Goal: Task Accomplishment & Management: Manage account settings

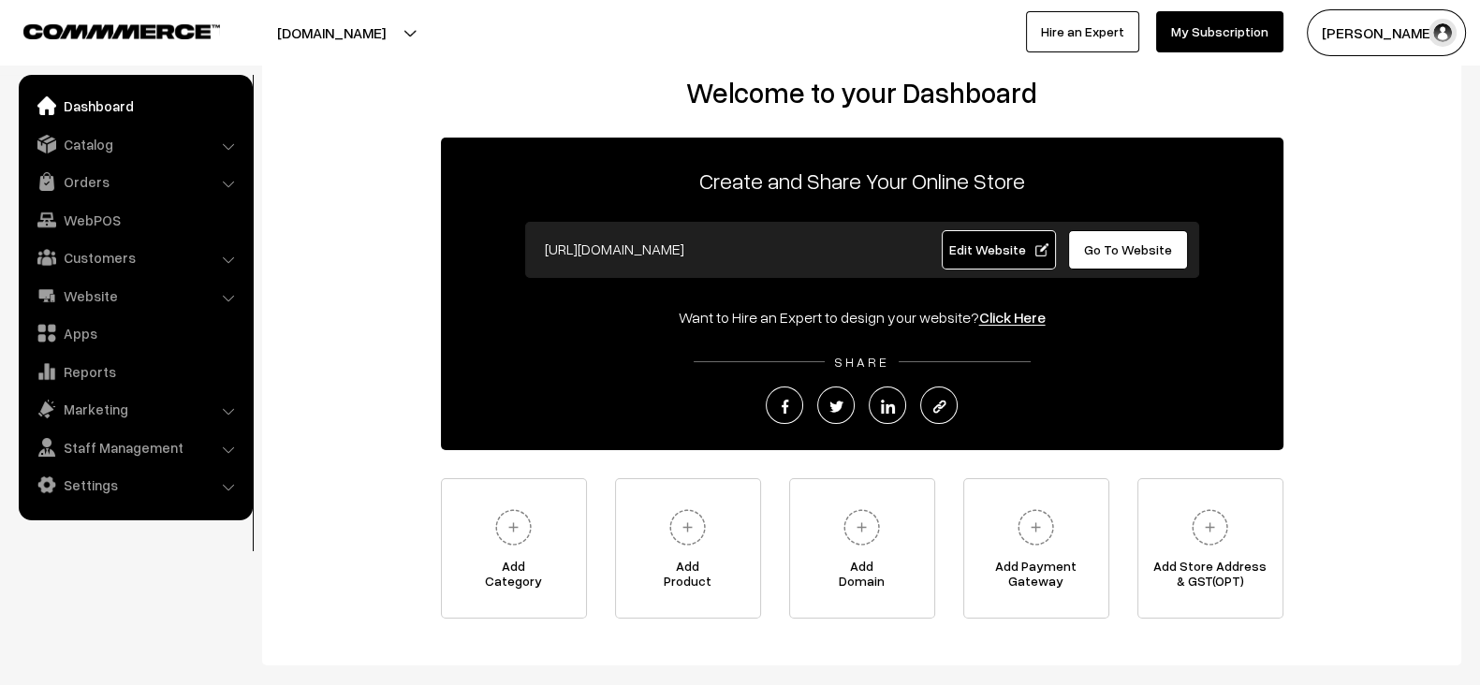
scroll to position [33, 0]
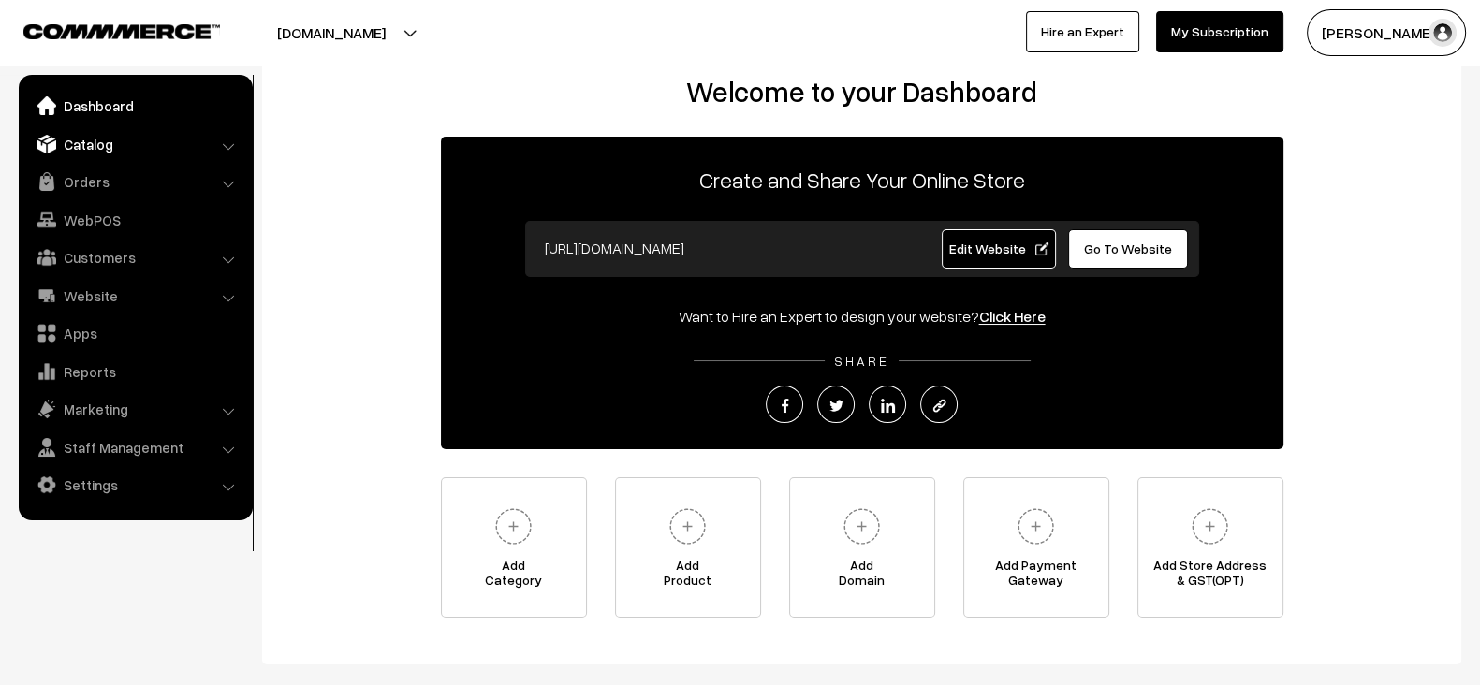
click at [160, 137] on link "Catalog" at bounding box center [134, 144] width 223 height 34
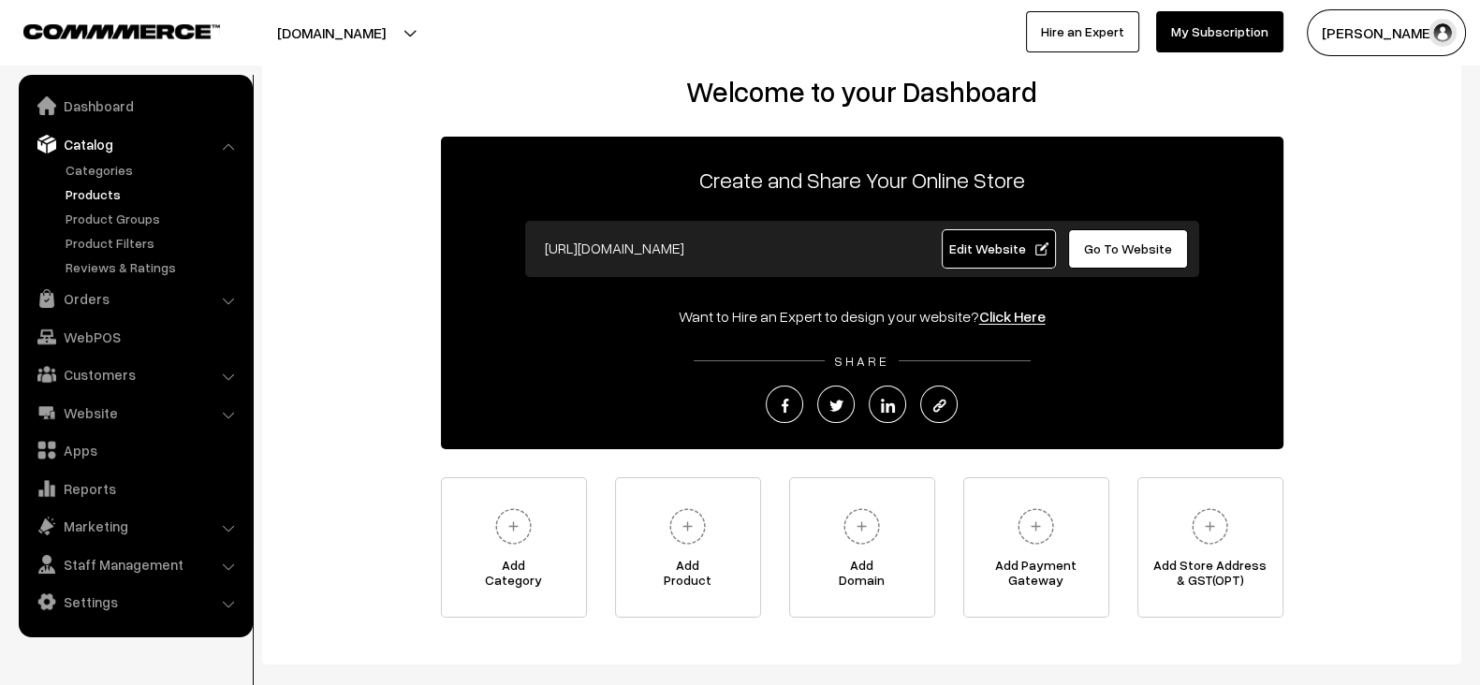
click at [86, 186] on link "Products" at bounding box center [153, 194] width 185 height 20
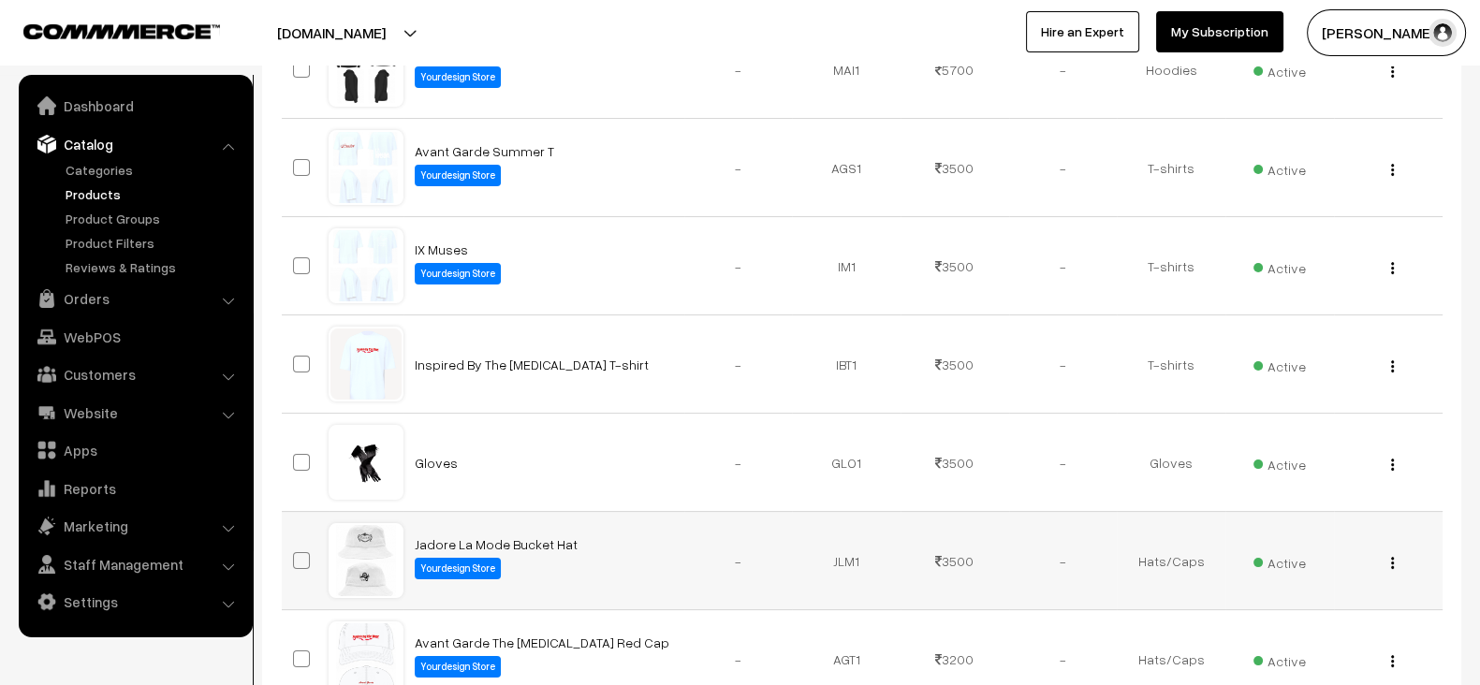
scroll to position [997, 0]
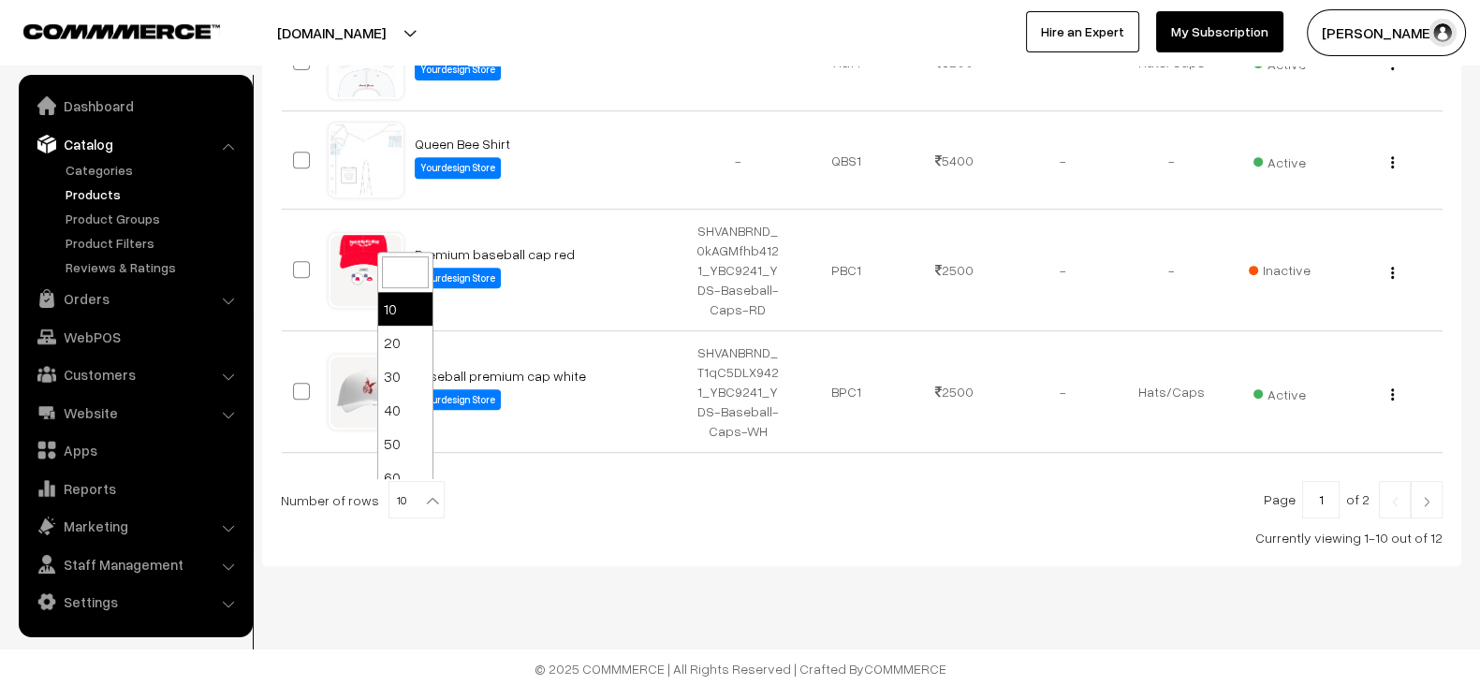
click at [389, 501] on span "10" at bounding box center [416, 500] width 54 height 37
select select "50"
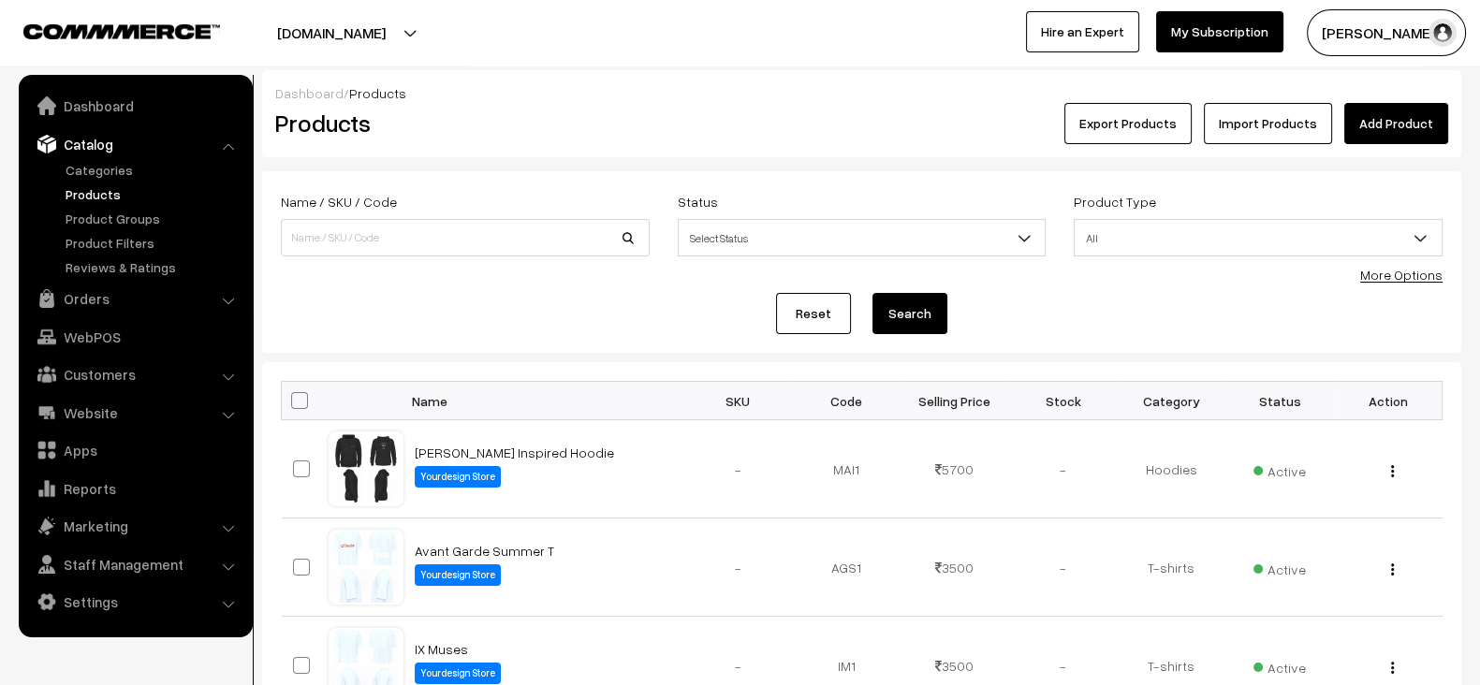
scroll to position [795, 0]
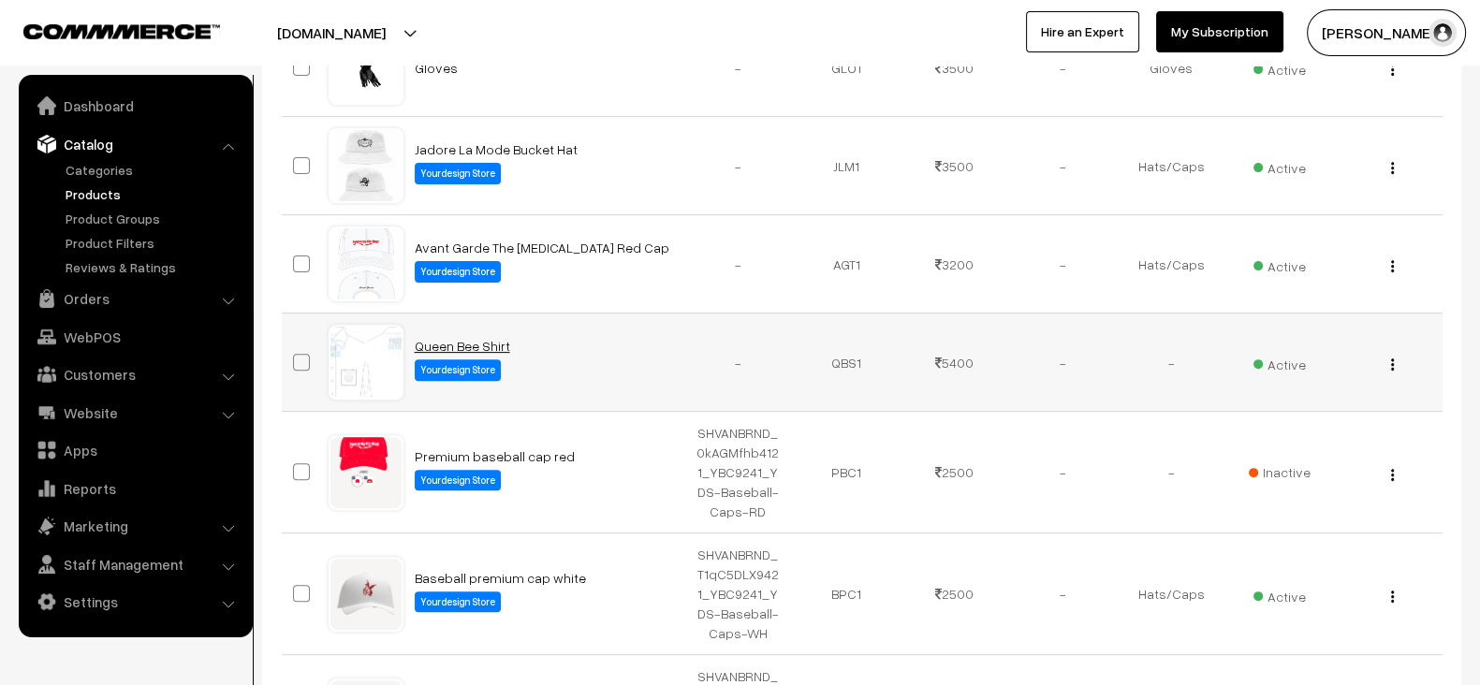
click at [479, 343] on link "Queen Bee Shirt" at bounding box center [462, 346] width 95 height 16
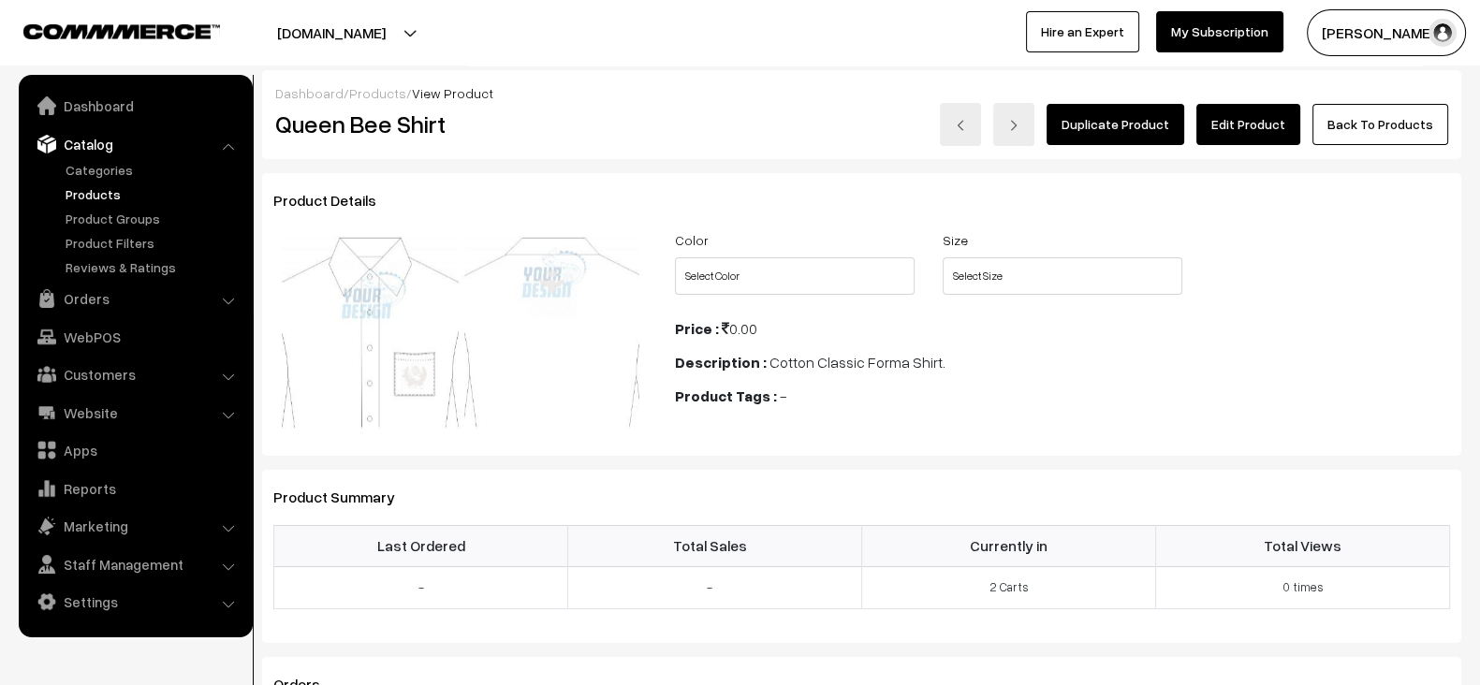
click at [1264, 118] on link "Edit Product" at bounding box center [1248, 124] width 104 height 41
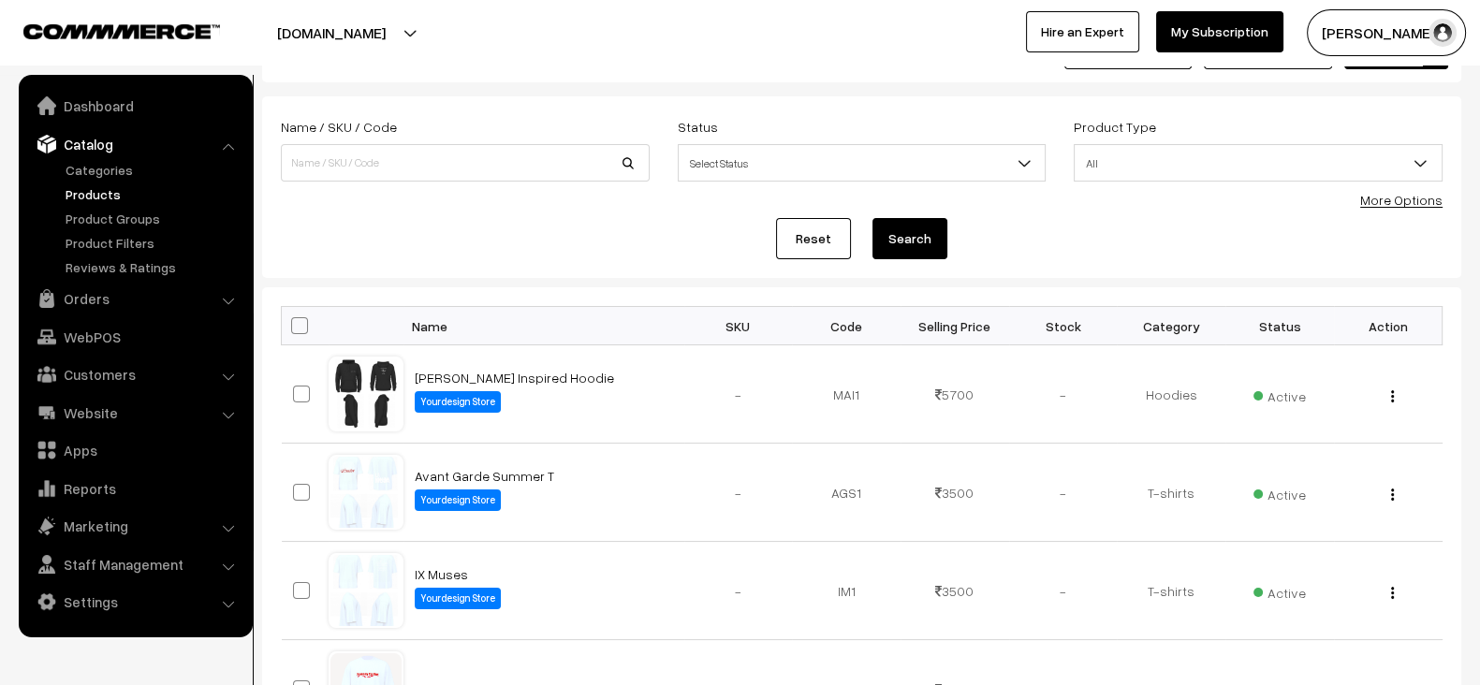
scroll to position [76, 0]
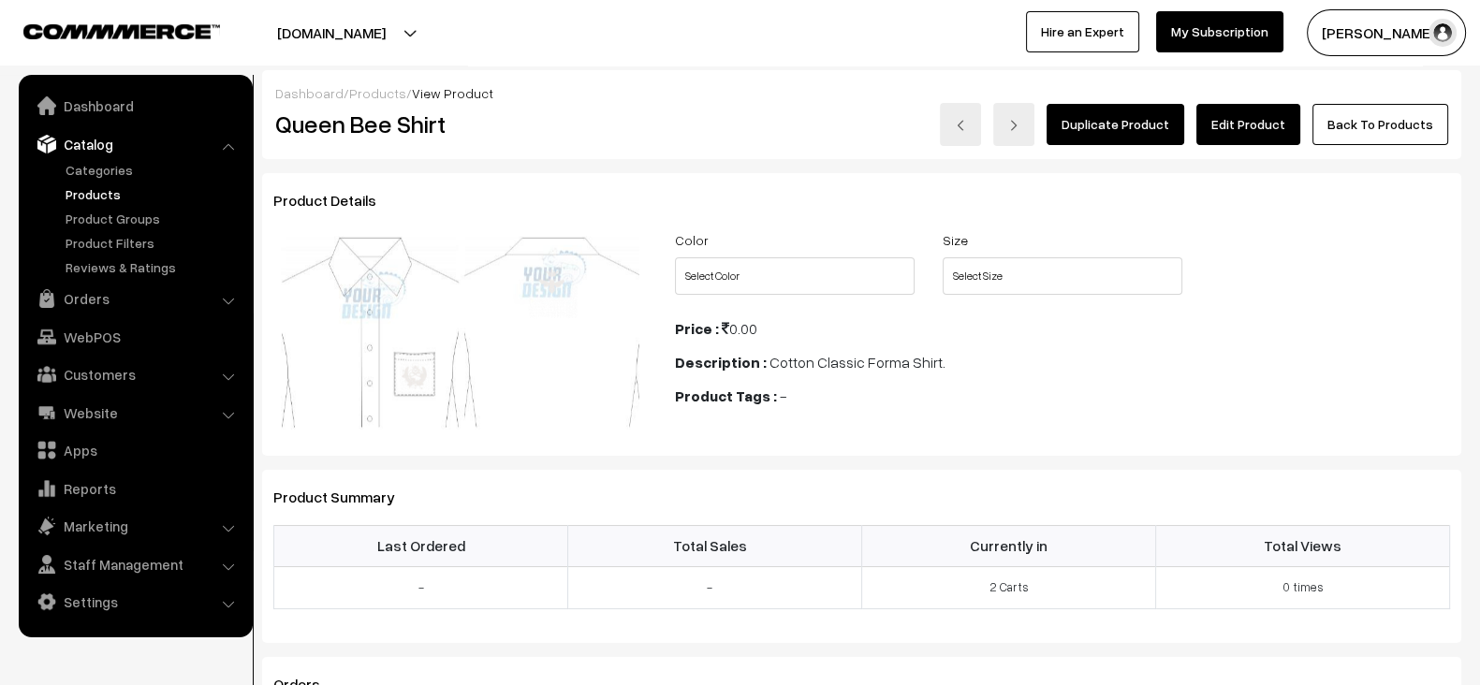
click at [397, 39] on button "[DOMAIN_NAME]" at bounding box center [332, 32] width 240 height 47
click at [391, 87] on link "Go to Website" at bounding box center [412, 90] width 150 height 41
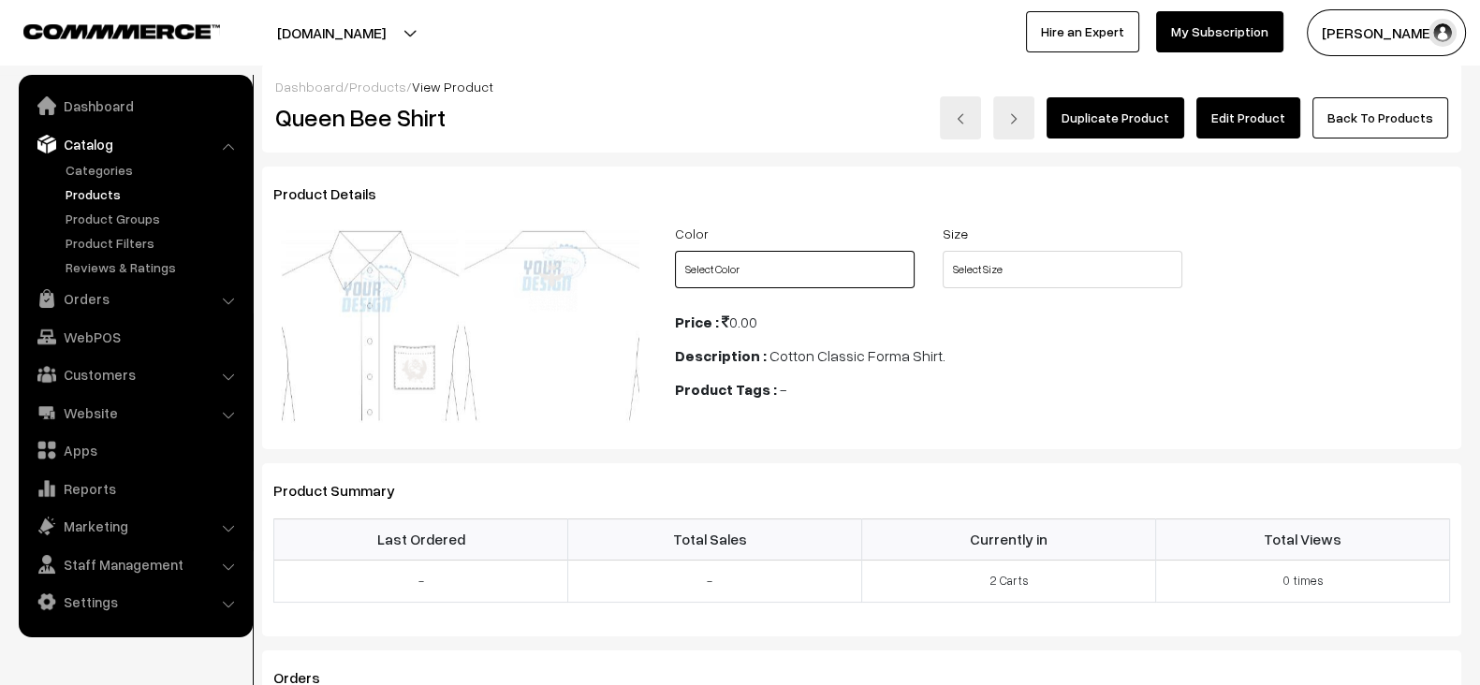
click at [782, 280] on select "Select Color White" at bounding box center [795, 269] width 240 height 37
select select "QBS1_U7X"
click at [675, 251] on select "Select Color White" at bounding box center [795, 269] width 240 height 37
click at [1007, 271] on select "Select Size S M L XL XXL 3XL XS" at bounding box center [1063, 269] width 240 height 37
click at [943, 251] on select "Select Size S M L XL XXL 3XL XS" at bounding box center [1063, 269] width 240 height 37
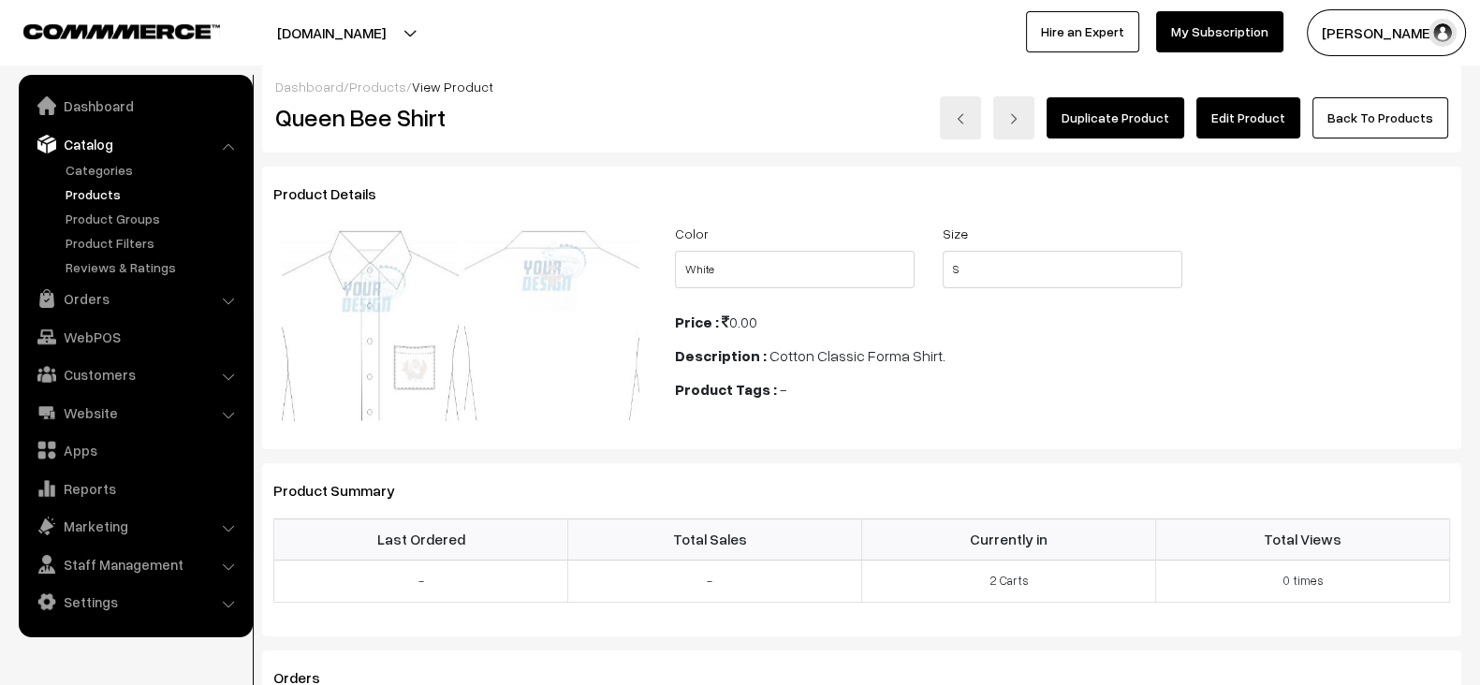
click at [1013, 339] on div "Color Select Color White Size Select Size S M L XL XXL 3XL XS Price :" at bounding box center [1062, 326] width 803 height 209
click at [1039, 273] on select "Select Size S M L XL XXL 3XL XS" at bounding box center [1063, 269] width 240 height 37
click at [943, 251] on select "Select Size S M L XL XXL 3XL XS" at bounding box center [1063, 269] width 240 height 37
click at [1082, 268] on select "Select Size S M L XL XXL 3XL XS" at bounding box center [1063, 269] width 240 height 37
click at [943, 251] on select "Select Size S M L XL XXL 3XL XS" at bounding box center [1063, 269] width 240 height 37
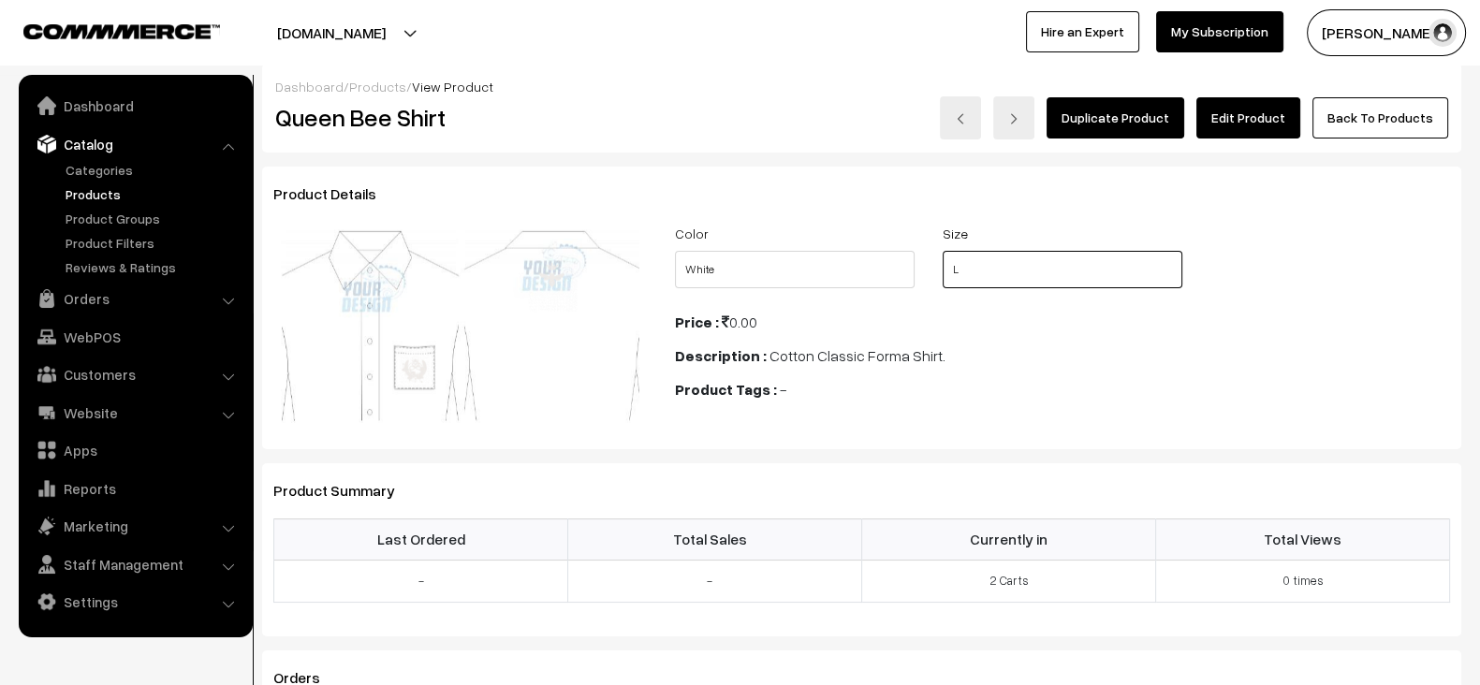
click at [1082, 268] on select "Select Size S M L XL XXL 3XL XS" at bounding box center [1063, 269] width 240 height 37
click at [943, 251] on select "Select Size S M L XL XXL 3XL XS" at bounding box center [1063, 269] width 240 height 37
click at [1082, 268] on select "Select Size S M L XL XXL 3XL XS" at bounding box center [1063, 269] width 240 height 37
select select "QBS1_QHB"
click at [943, 251] on select "Select Size S M L XL XXL 3XL XS" at bounding box center [1063, 269] width 240 height 37
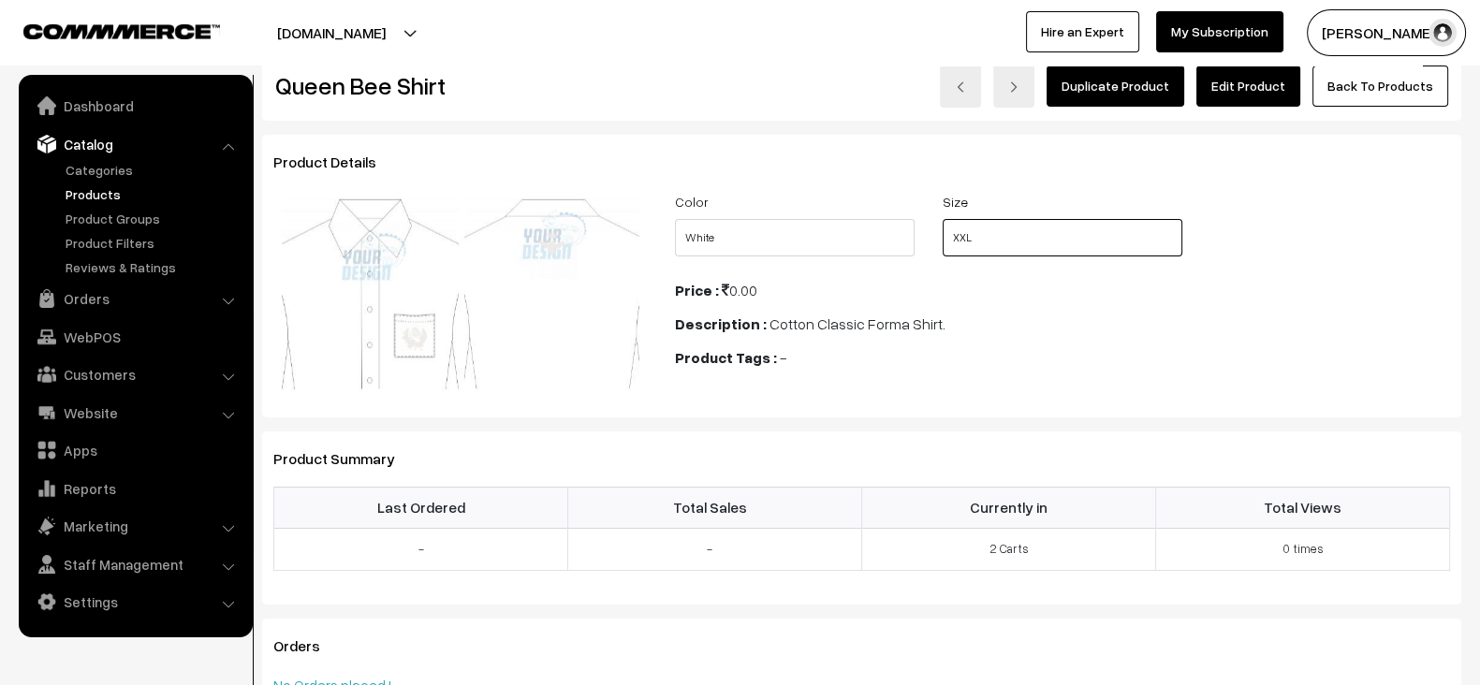
scroll to position [0, 0]
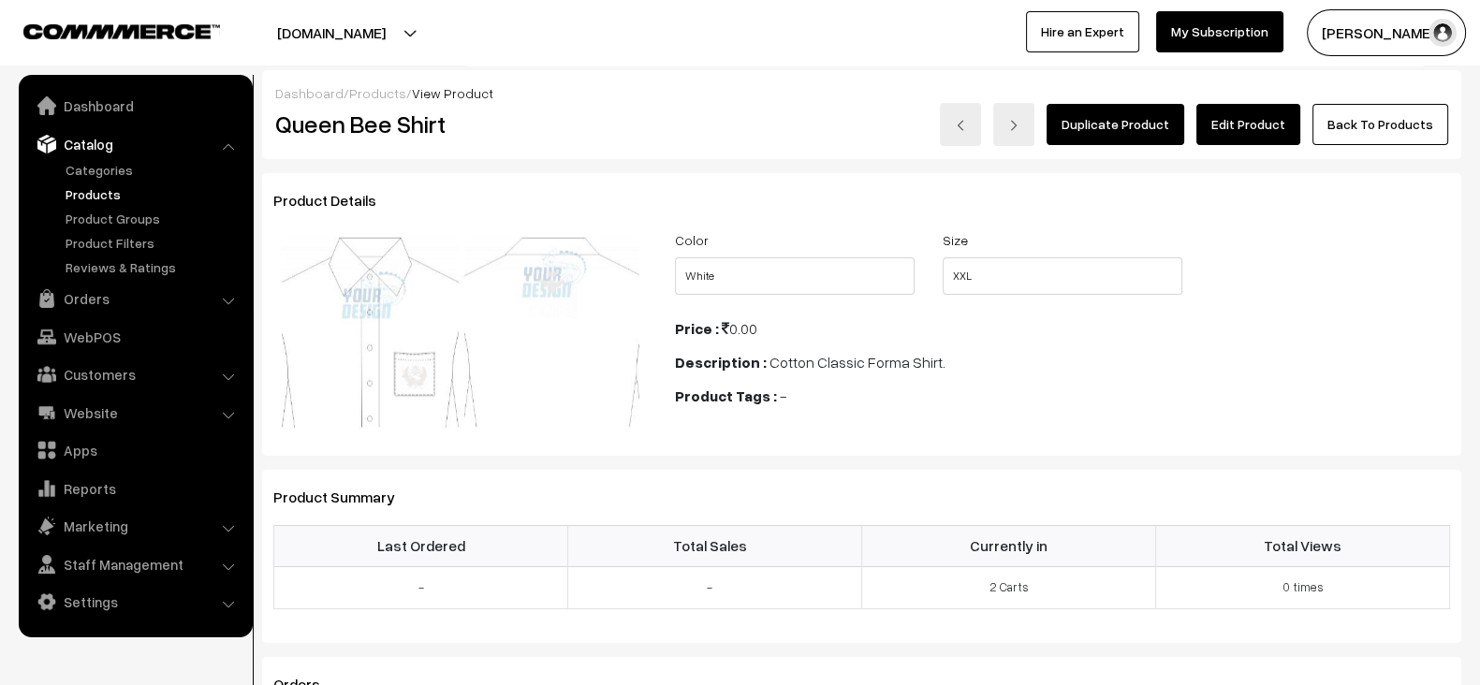
click at [102, 199] on link "Products" at bounding box center [153, 194] width 185 height 20
click at [1095, 404] on div "Product Tags : -" at bounding box center [1062, 396] width 775 height 22
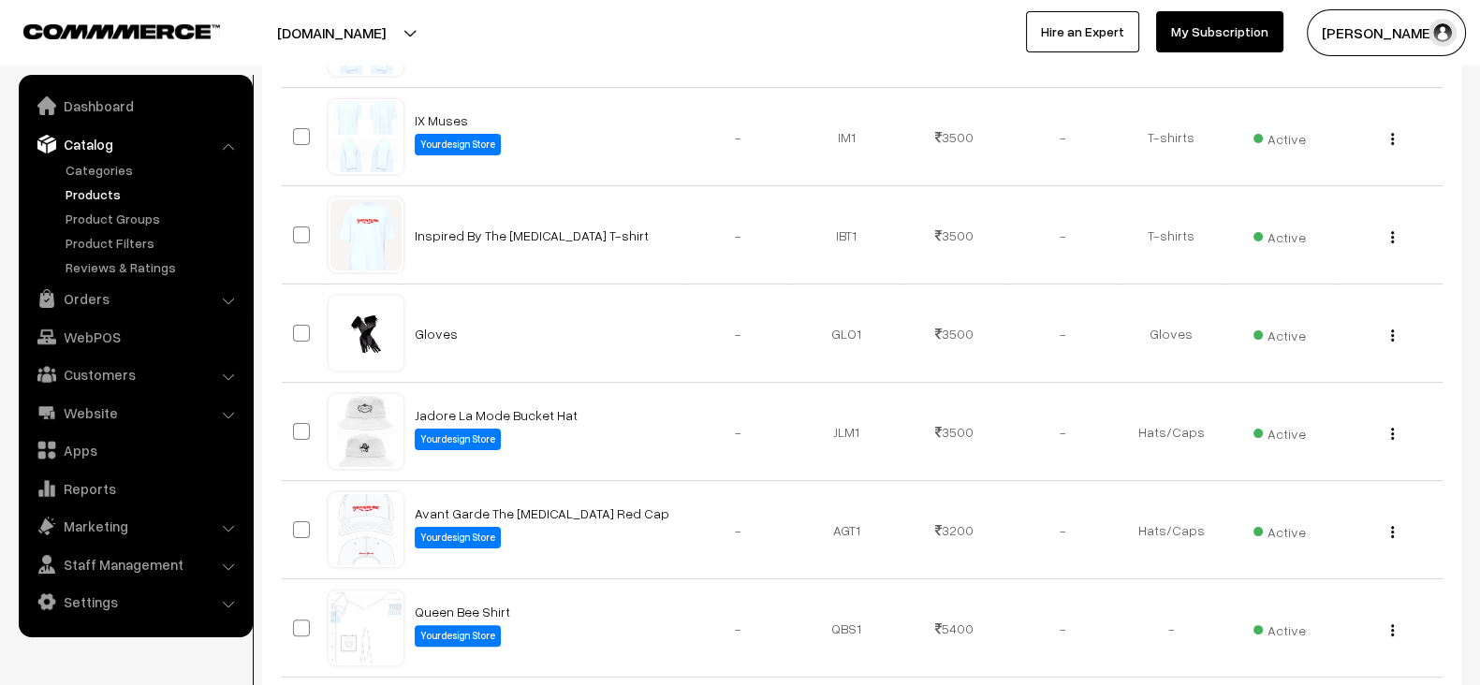
scroll to position [528, 0]
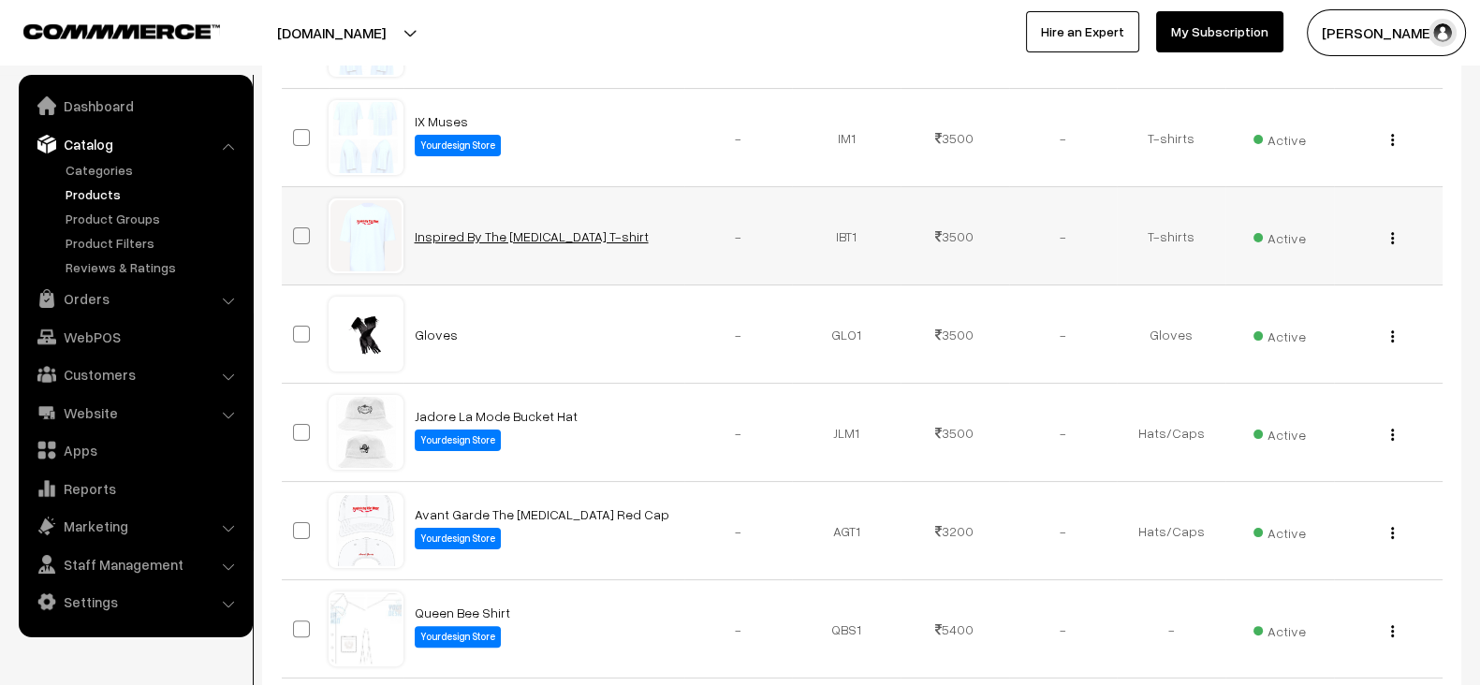
click at [519, 238] on link "Inspired By The [MEDICAL_DATA] T-shirt" at bounding box center [532, 236] width 234 height 16
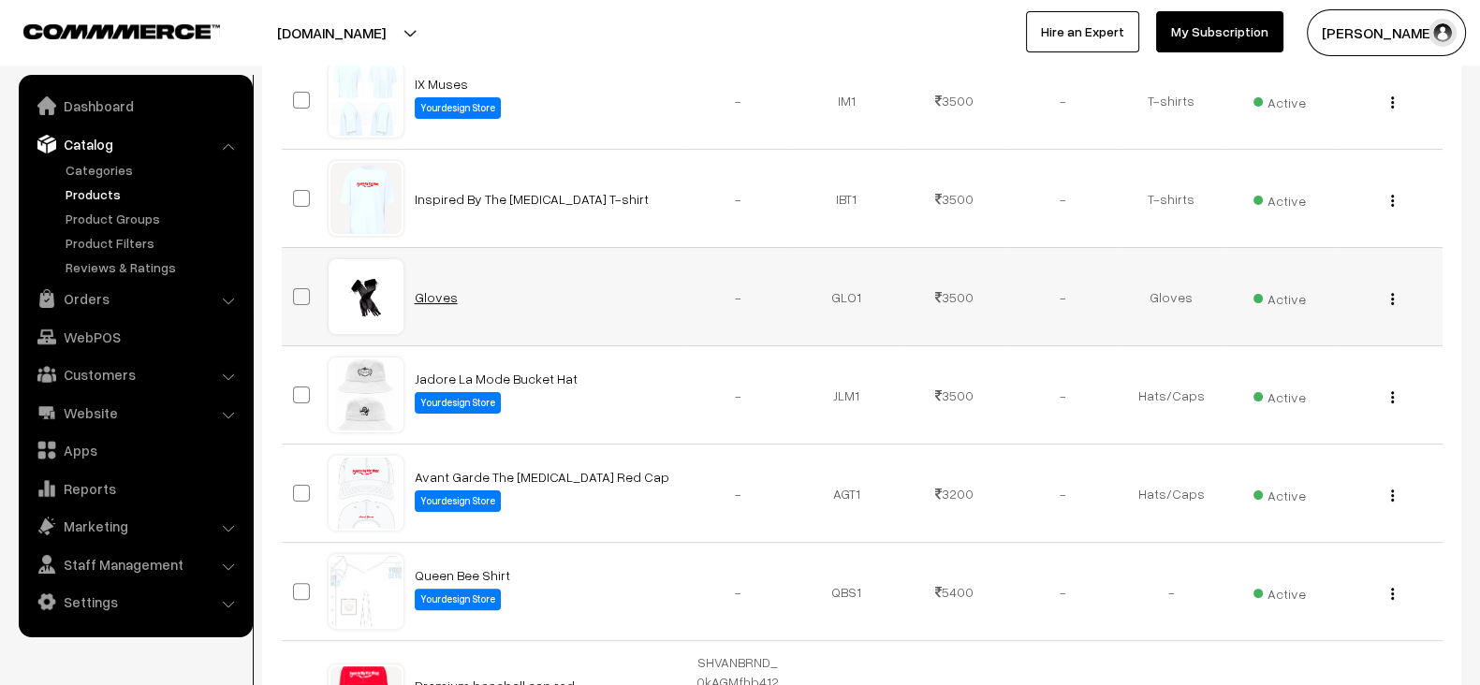
click at [416, 289] on link "Gloves" at bounding box center [436, 297] width 43 height 16
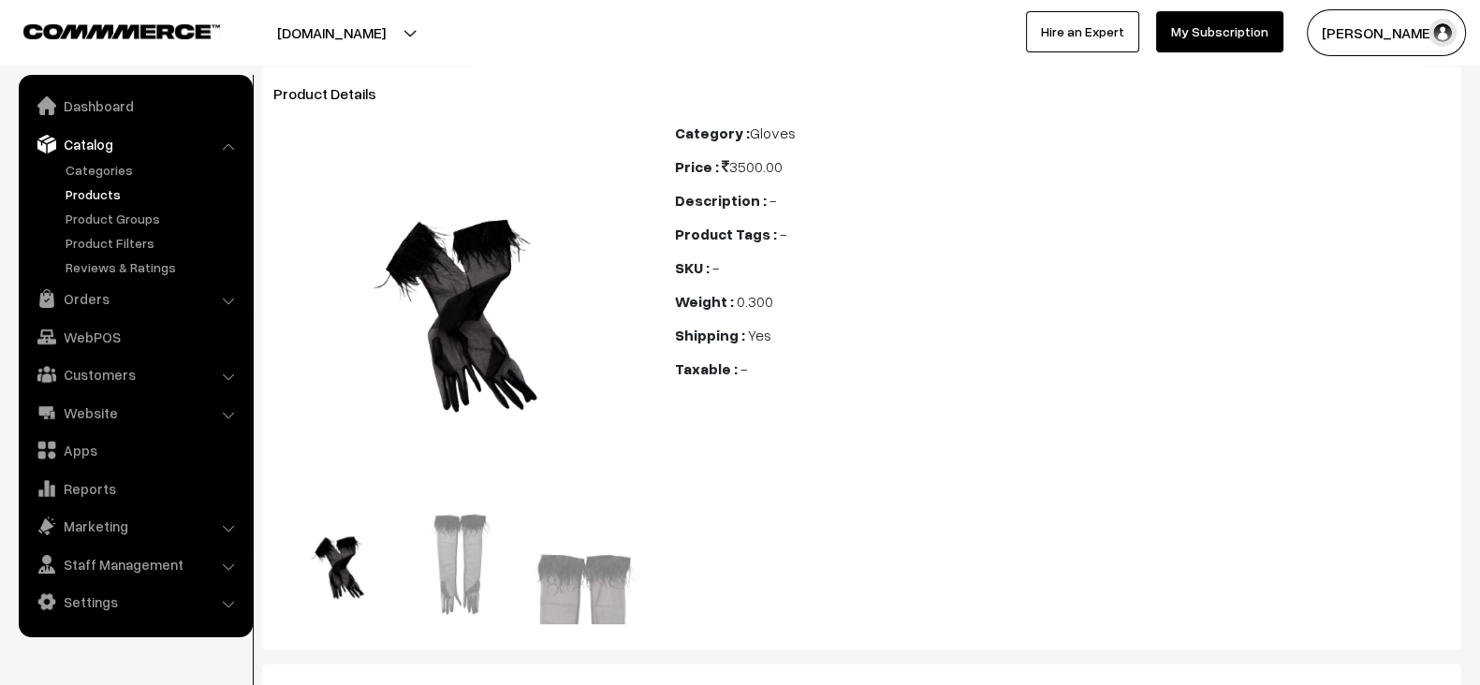
scroll to position [107, 0]
click at [451, 529] on img at bounding box center [460, 565] width 117 height 117
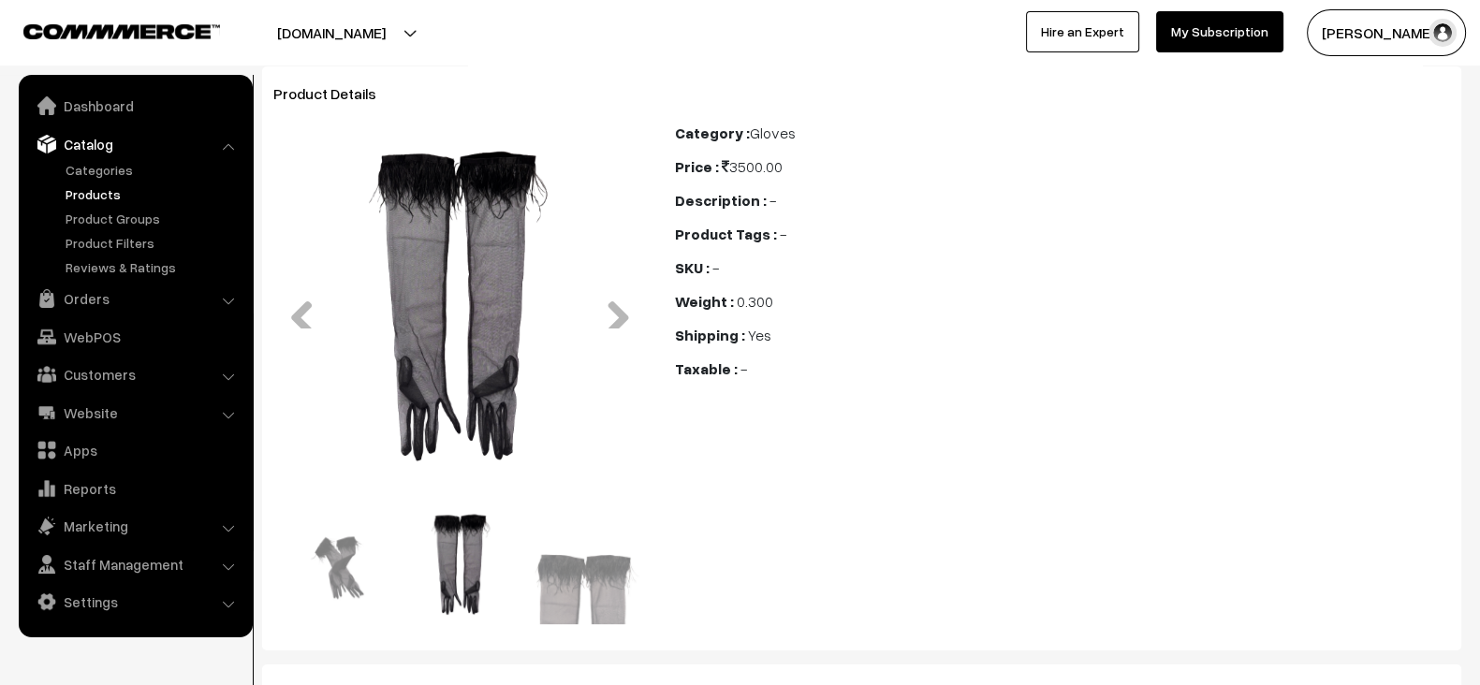
click at [546, 562] on img at bounding box center [583, 565] width 117 height 117
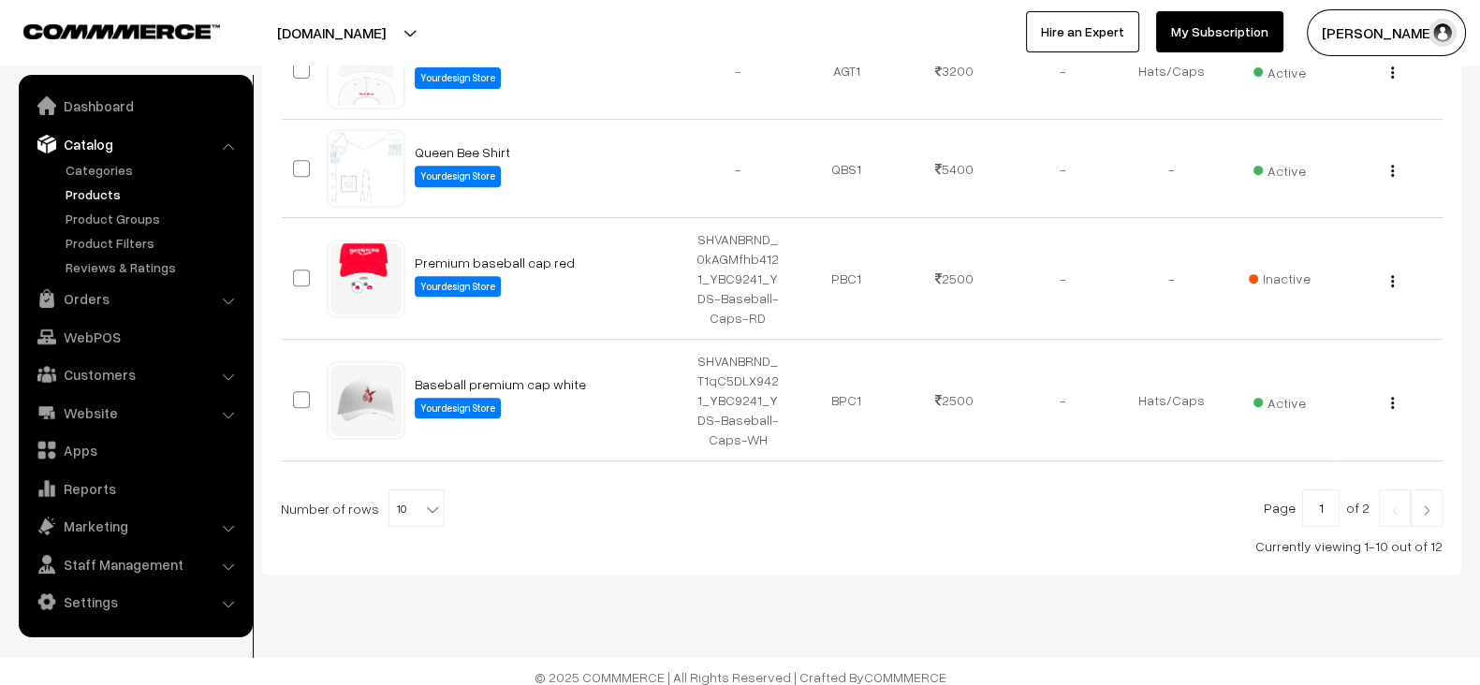
scroll to position [990, 0]
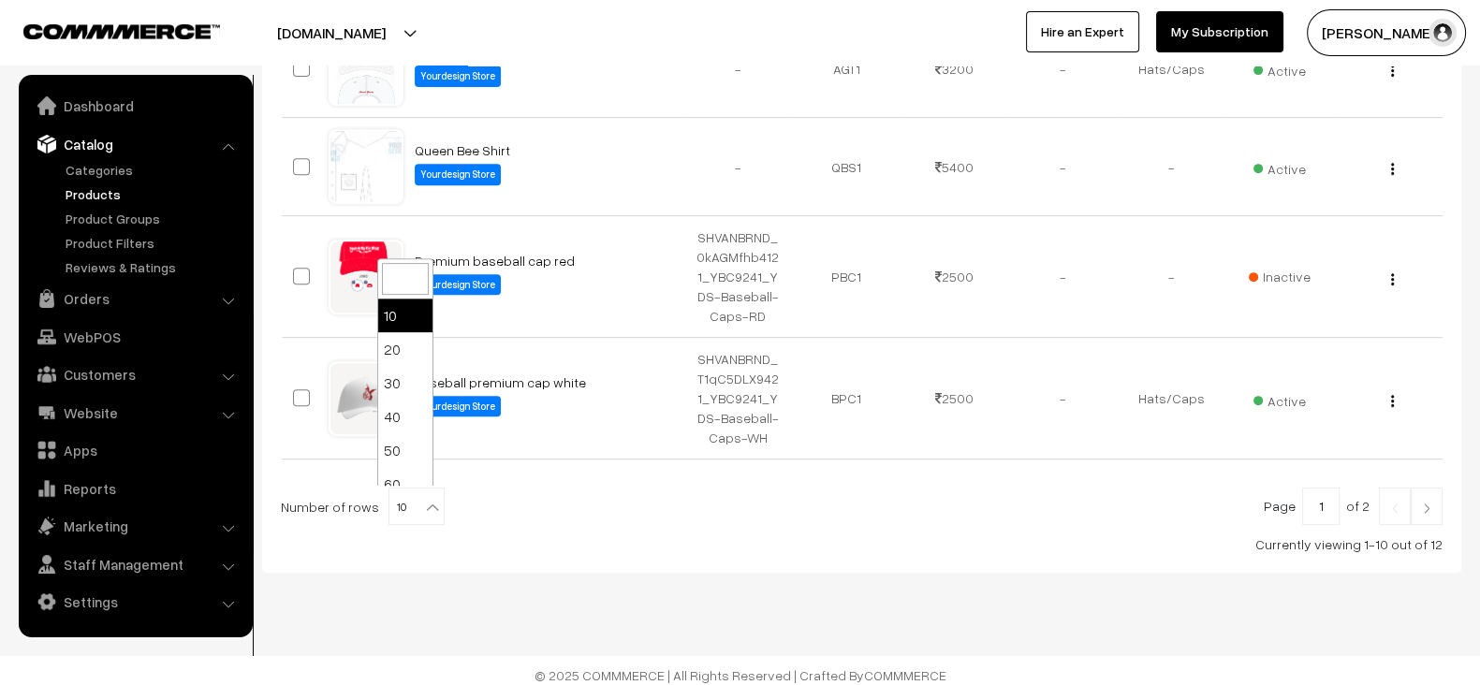
click at [423, 498] on b at bounding box center [432, 507] width 19 height 19
select select "20"
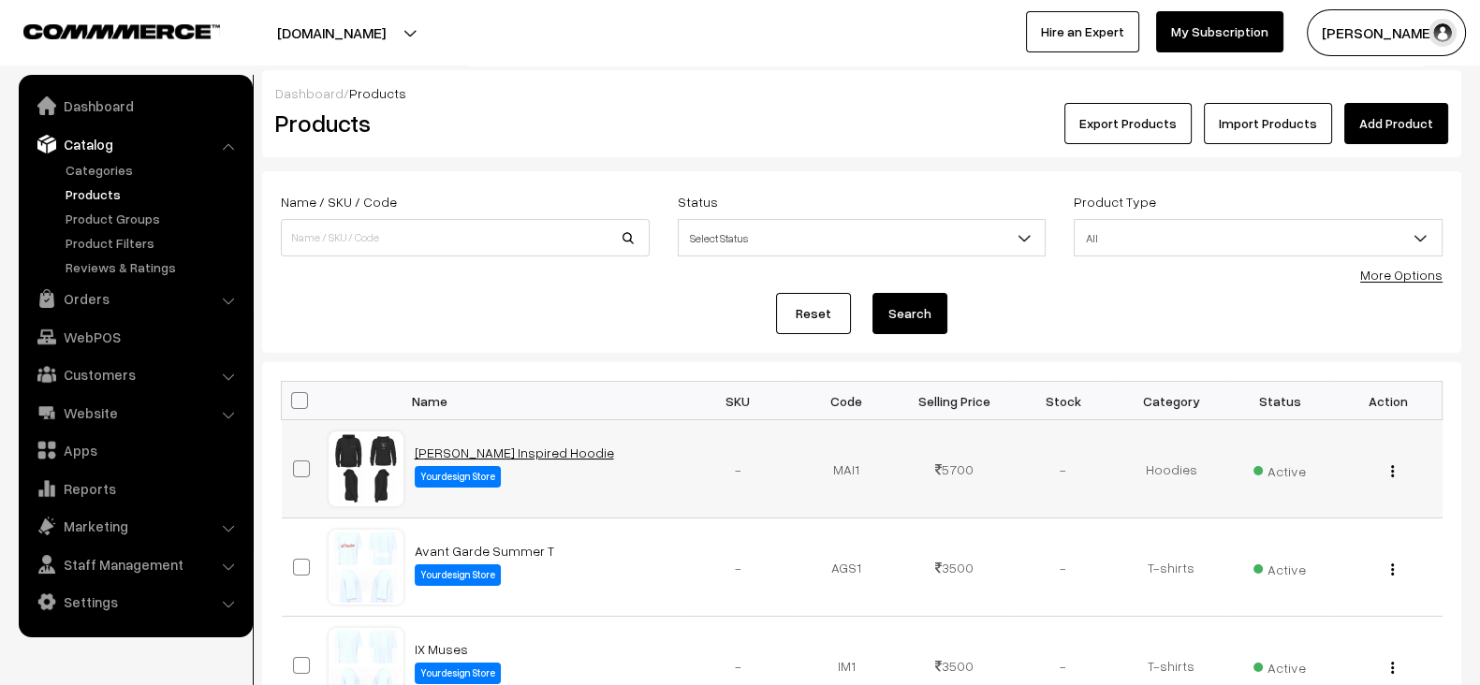
click at [538, 451] on link "[PERSON_NAME] Inspired Hoodie" at bounding box center [514, 453] width 199 height 16
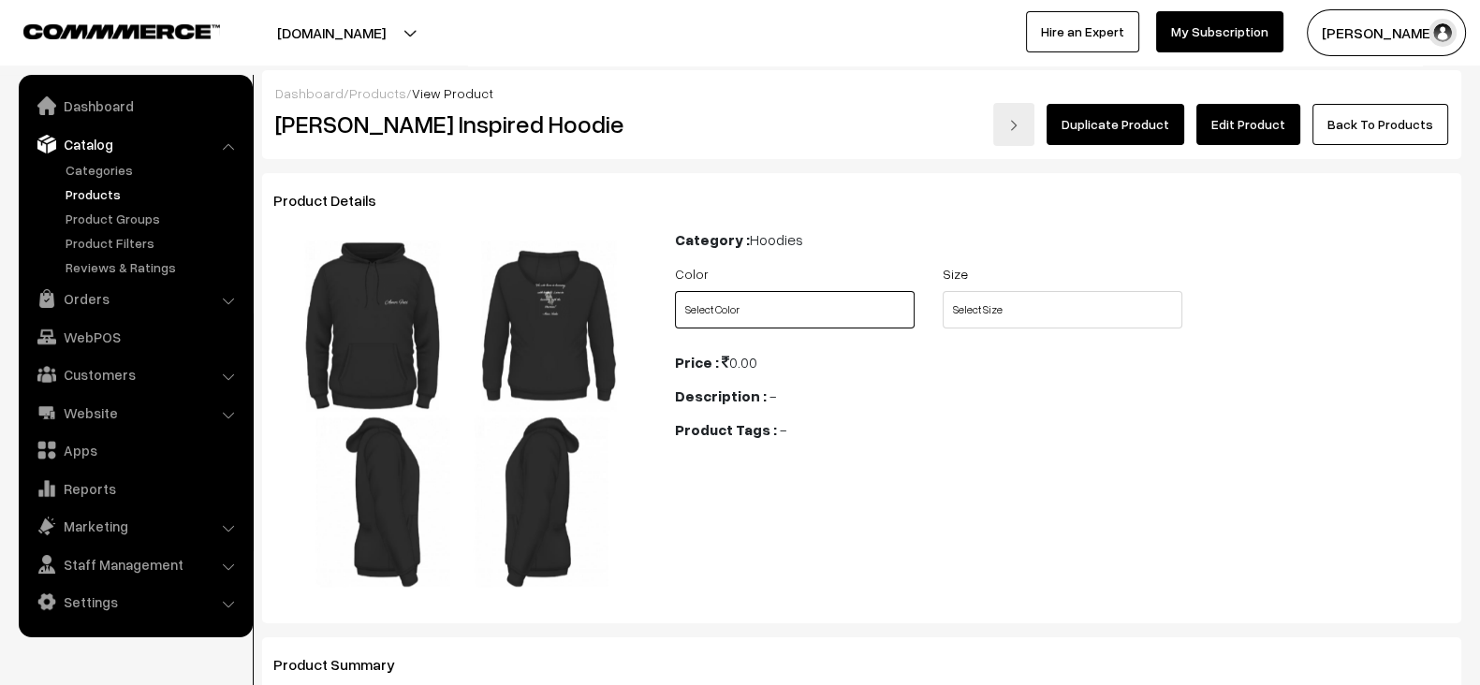
click at [809, 314] on select "Select Color Black" at bounding box center [795, 309] width 240 height 37
select select "MAI1_79J"
click at [675, 291] on select "Select Color Black" at bounding box center [795, 309] width 240 height 37
click at [1011, 320] on select "Select Size S M L XL XXL" at bounding box center [1063, 309] width 240 height 37
click at [943, 291] on select "Select Size S M L XL XXL" at bounding box center [1063, 309] width 240 height 37
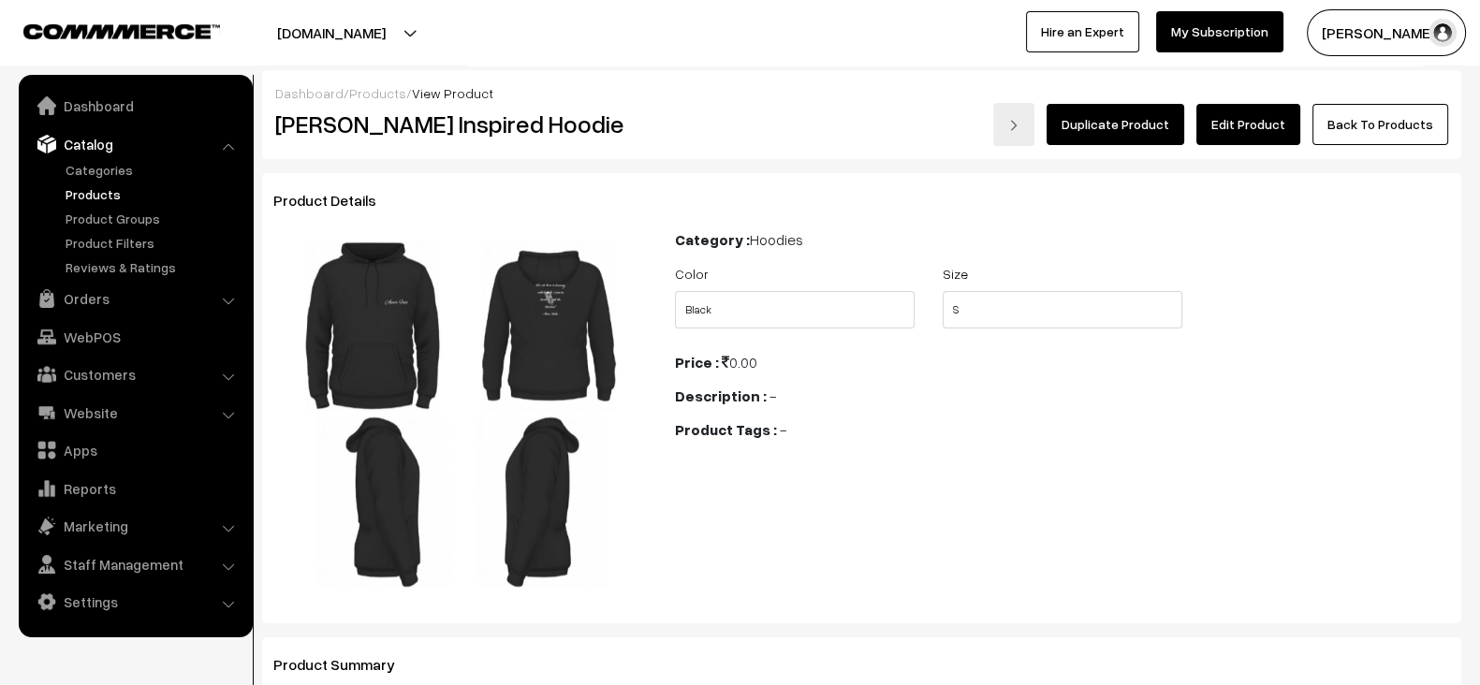
click at [1028, 400] on div "Description : -" at bounding box center [1062, 396] width 775 height 22
click at [1054, 315] on select "Select Size S M L XL XXL" at bounding box center [1063, 309] width 240 height 37
select select "MAI1_5LN"
click at [943, 291] on select "Select Size S M L XL XXL" at bounding box center [1063, 309] width 240 height 37
click at [956, 455] on div "Category : Hoodies Color Select Color Black Size Select Size S M L XL XXL -" at bounding box center [1062, 416] width 803 height 376
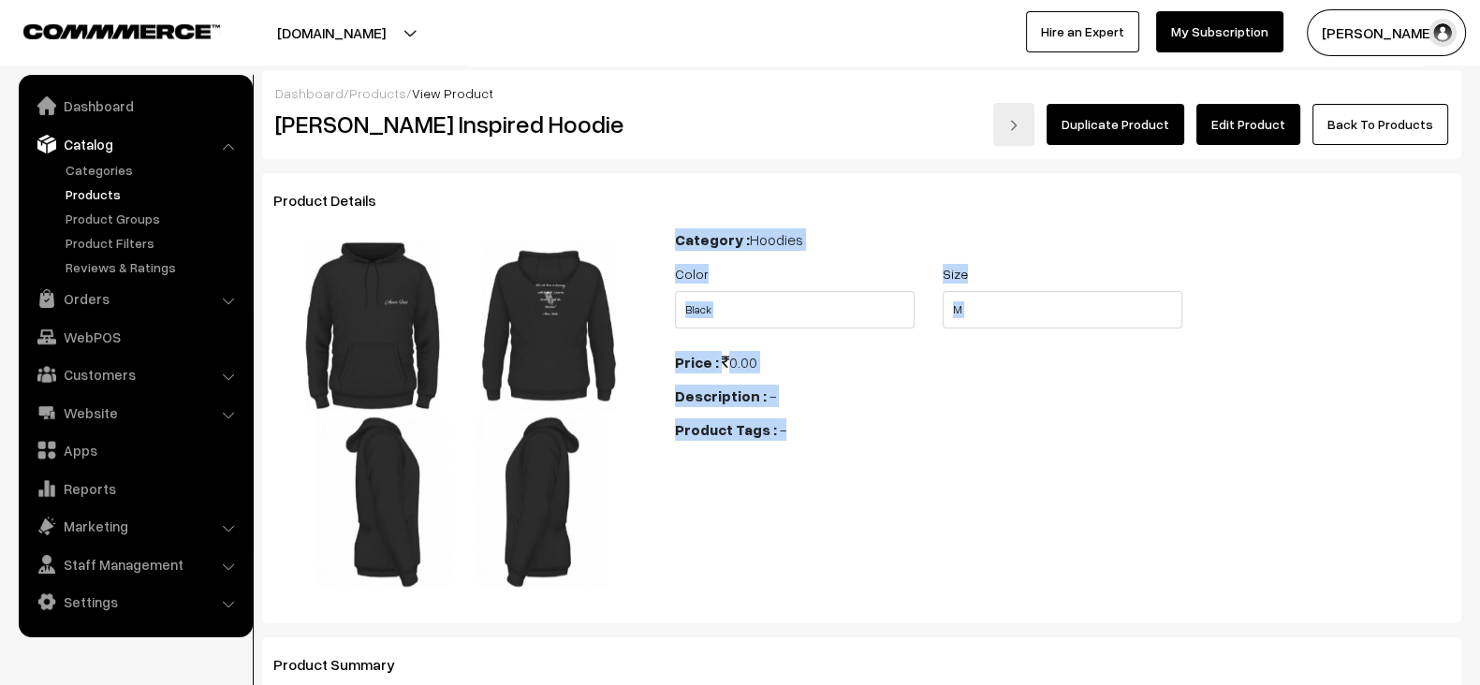
drag, startPoint x: 678, startPoint y: 234, endPoint x: 838, endPoint y: 473, distance: 287.4
click at [838, 473] on div "Category : Hoodies Color Select Color Black Size Select Size S M L XL XXL -" at bounding box center [1062, 416] width 803 height 376
drag, startPoint x: 838, startPoint y: 473, endPoint x: 675, endPoint y: 227, distance: 294.4
click at [675, 228] on div "Category : Hoodies Color Select Color Black Size Select Size S M L XL XXL -" at bounding box center [1062, 416] width 803 height 376
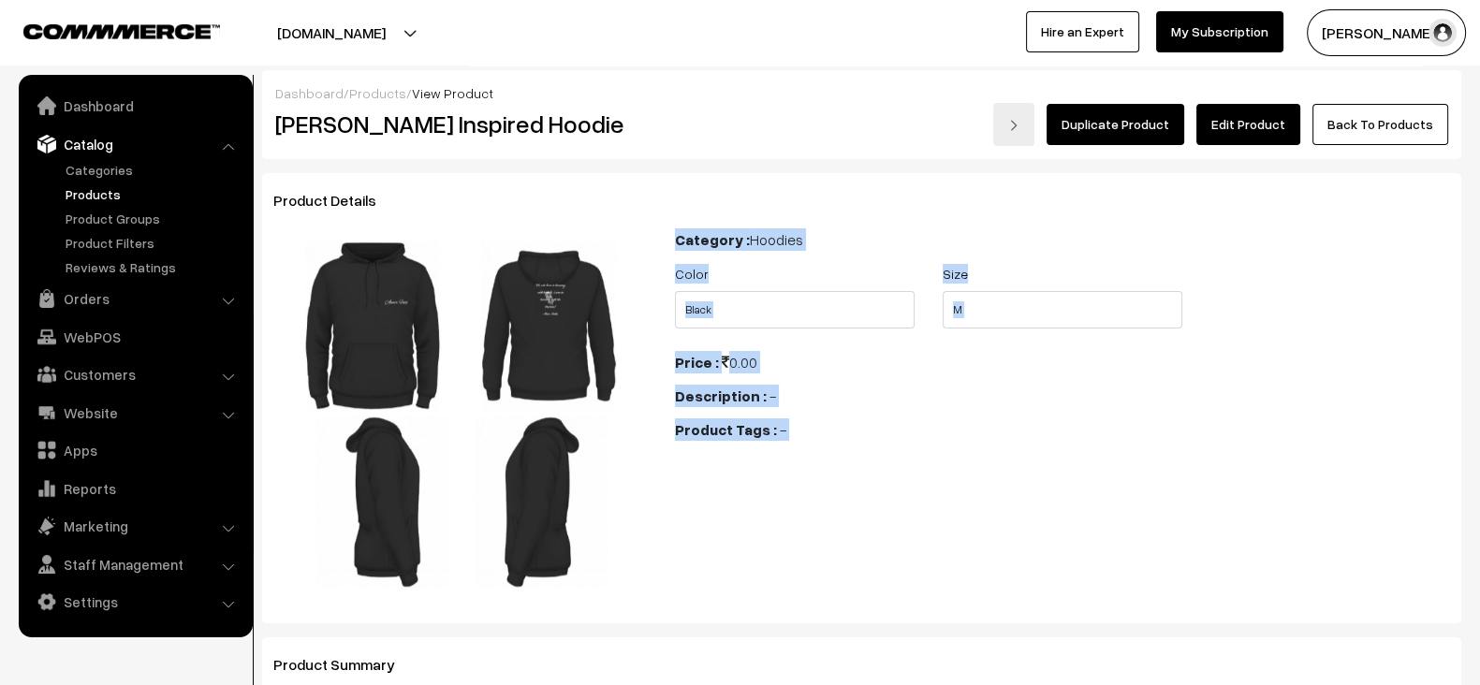
click at [675, 228] on div "Category : Hoodies" at bounding box center [1062, 239] width 775 height 22
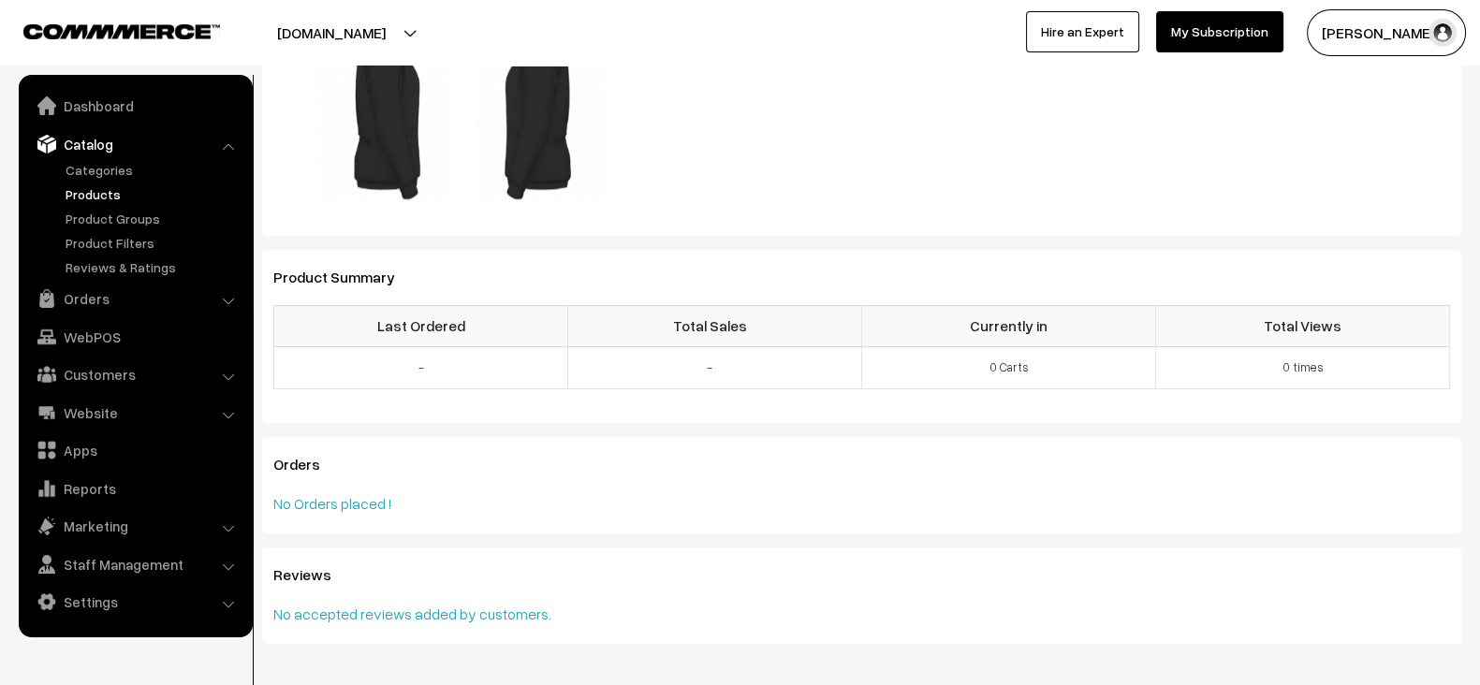
scroll to position [387, 0]
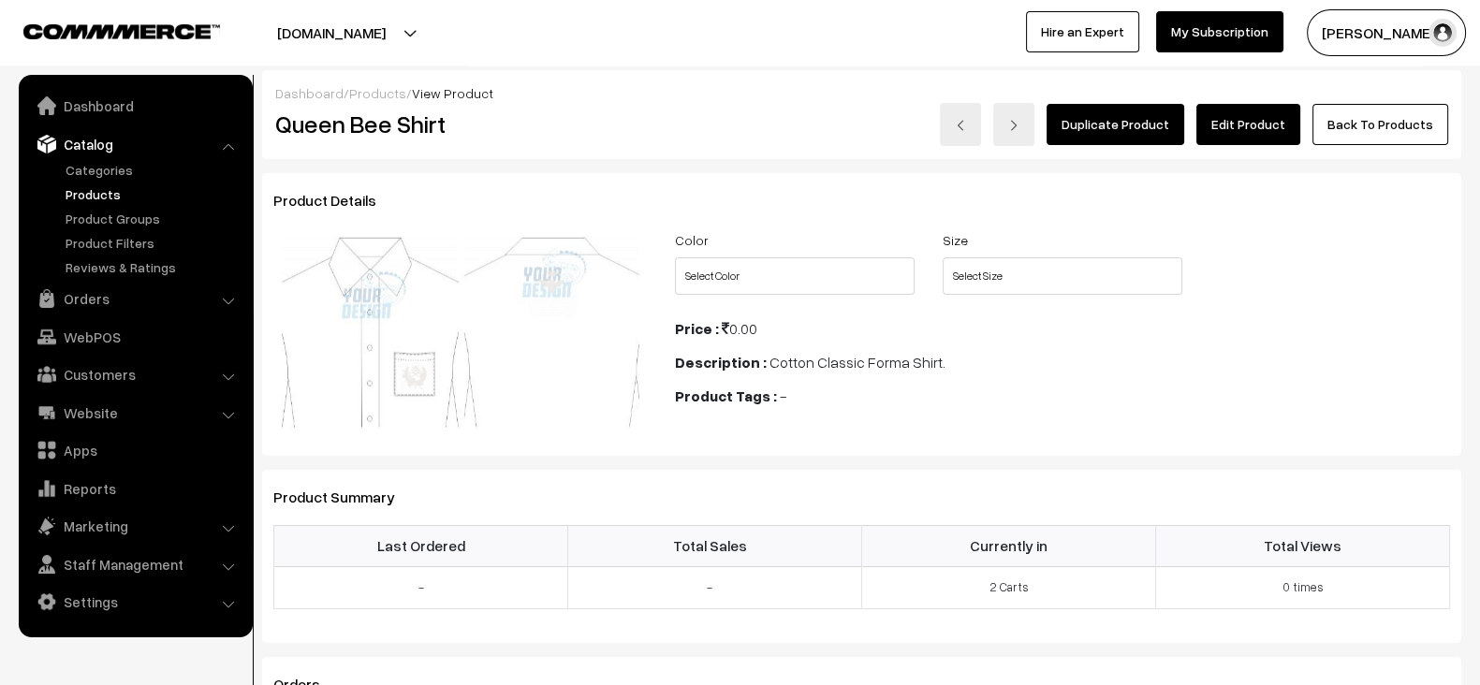
select select "QBS1_U7X"
click at [675, 257] on select "Select Color White" at bounding box center [795, 275] width 240 height 37
click at [1015, 271] on select "Select Size S M L XL XXL 3XL XS" at bounding box center [1063, 275] width 240 height 37
select select "QBS1_35V"
click at [943, 257] on select "Select Size S M L XL XXL 3XL XS" at bounding box center [1063, 275] width 240 height 37
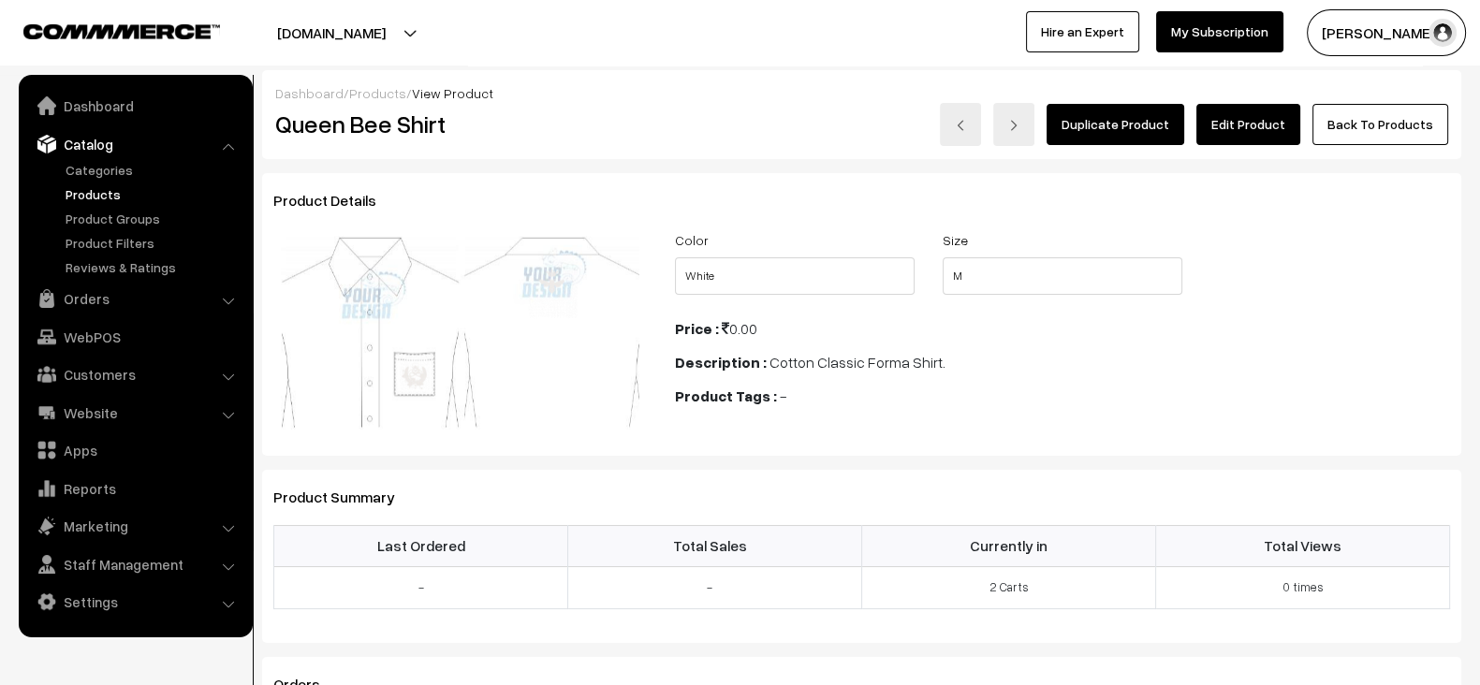
click at [987, 367] on div "Description : Cotton Classic Forma Shirt." at bounding box center [1062, 362] width 775 height 22
click at [414, 127] on h2 "Queen Bee Shirt" at bounding box center [461, 124] width 373 height 29
copy div "Queen Bee Shirt"
click at [414, 127] on h2 "Queen Bee Shirt" at bounding box center [461, 124] width 373 height 29
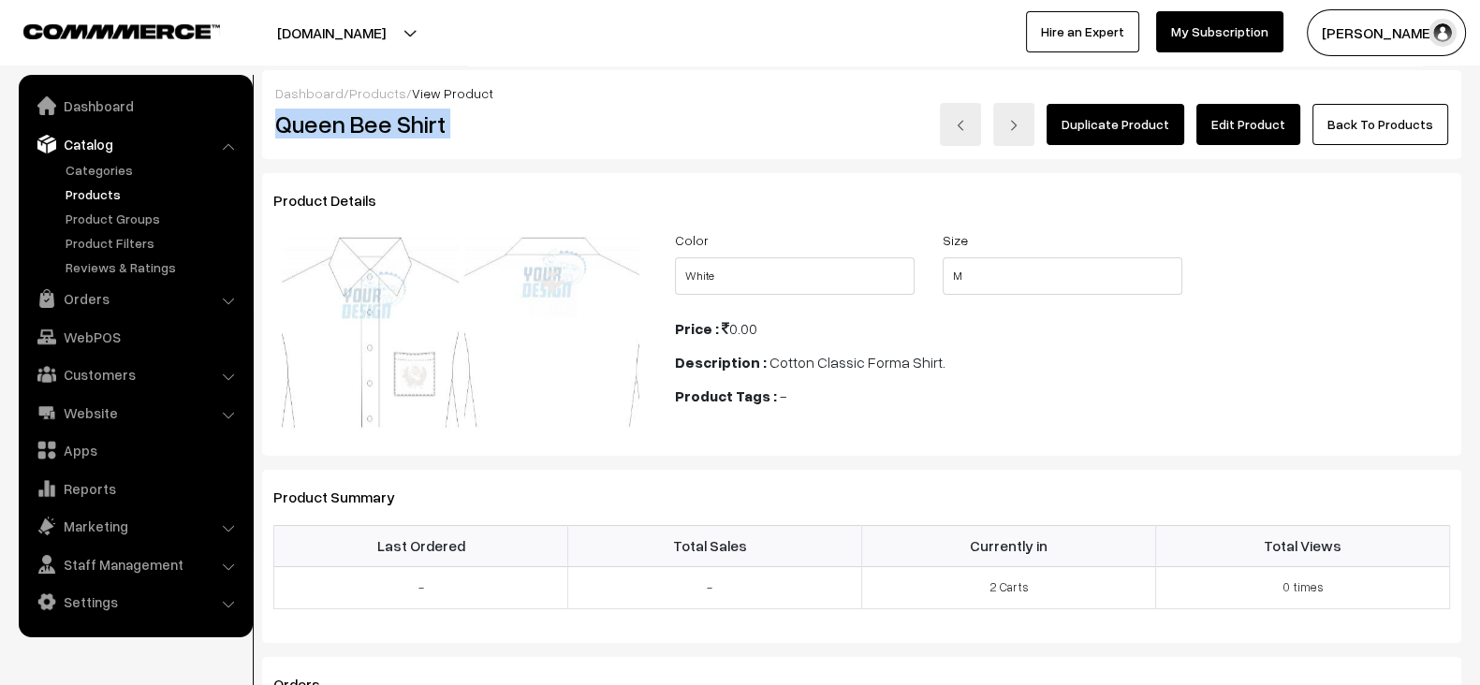
click at [400, 18] on button "[DOMAIN_NAME]" at bounding box center [332, 32] width 240 height 47
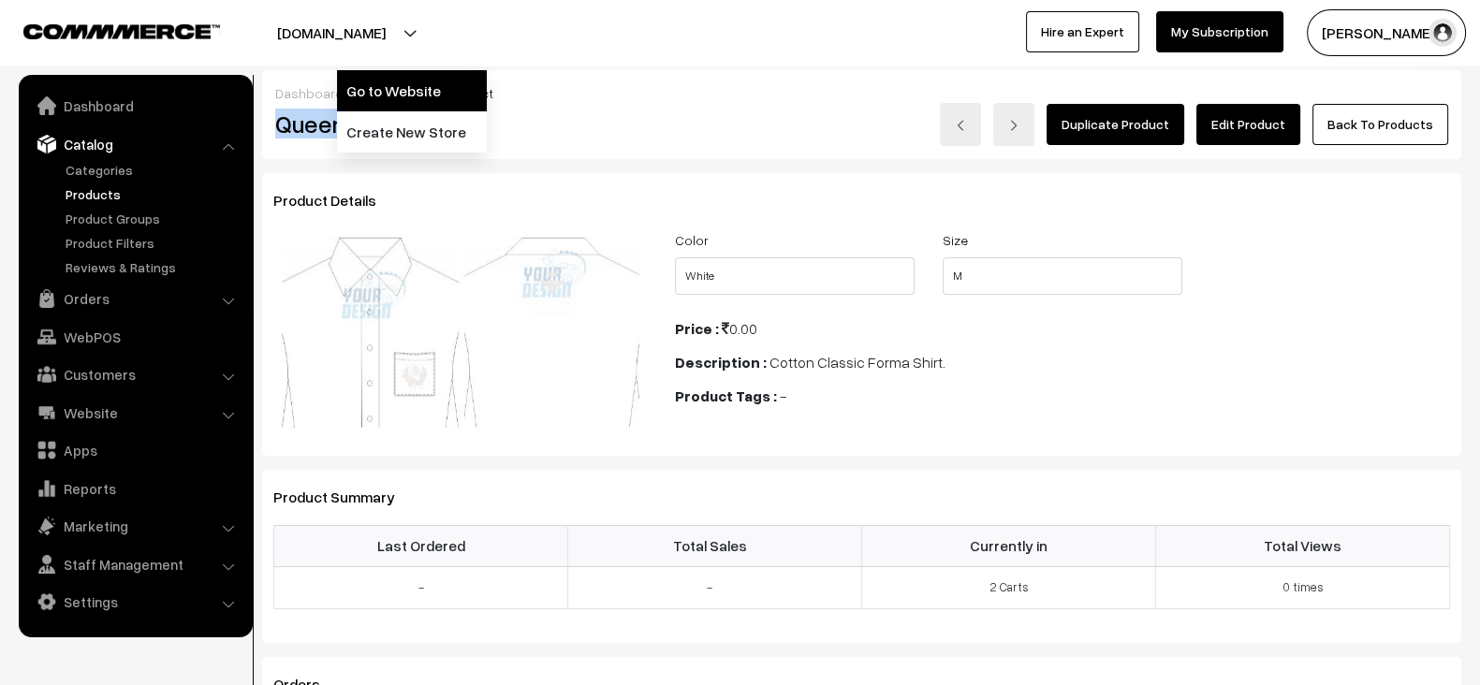
click at [398, 78] on link "Go to Website" at bounding box center [412, 90] width 150 height 41
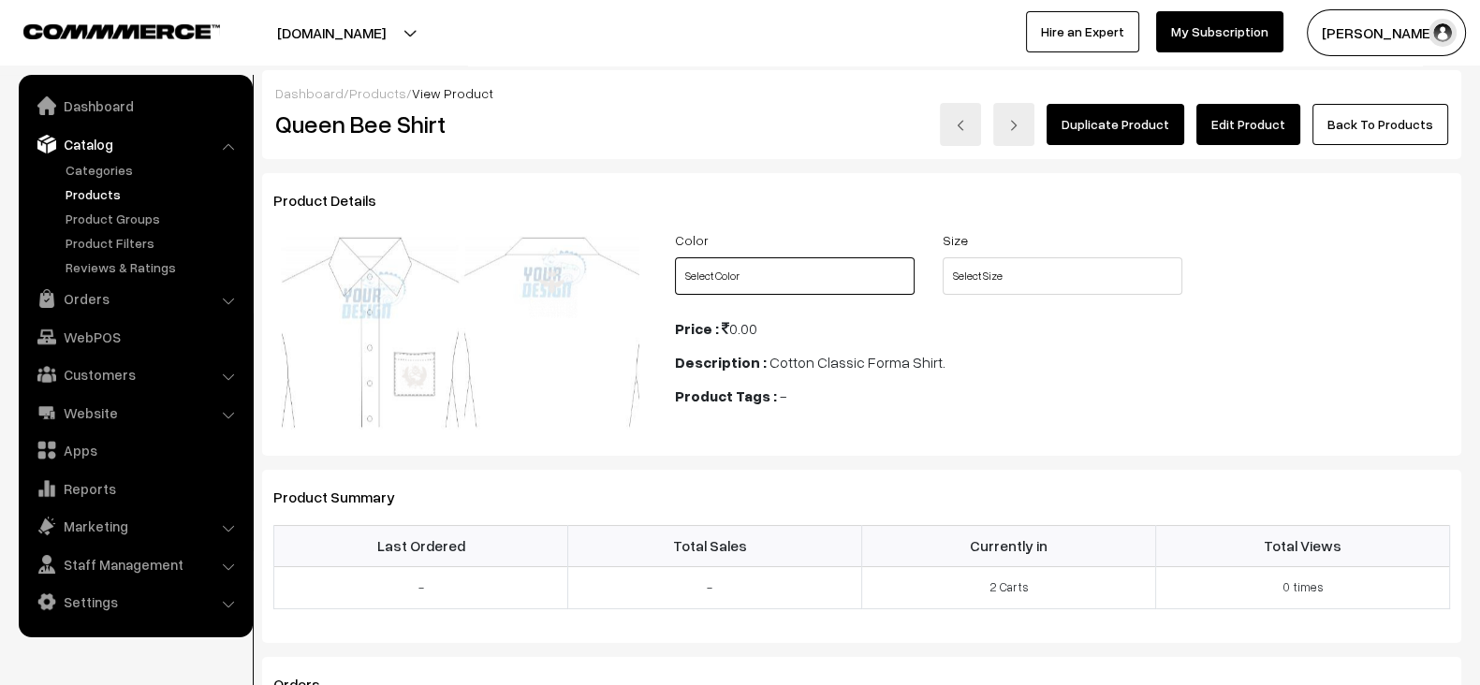
click at [868, 287] on select "Select Color White" at bounding box center [795, 275] width 240 height 37
select select "QBS1_7ZS"
click at [675, 257] on select "Select Color White" at bounding box center [795, 275] width 240 height 37
click at [1001, 262] on select "Select Size S M L XL XXL 3XL XS" at bounding box center [1063, 275] width 240 height 37
click at [943, 257] on select "Select Size S M L XL XXL 3XL XS" at bounding box center [1063, 275] width 240 height 37
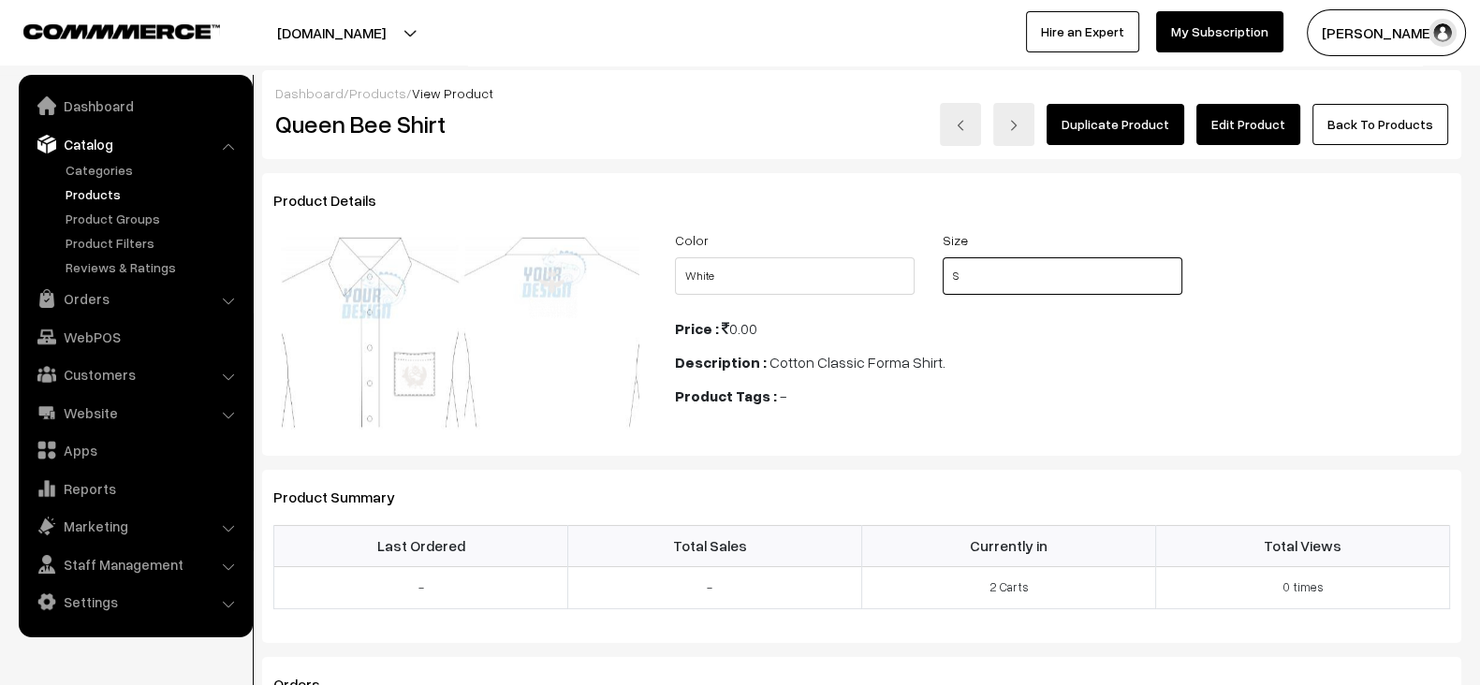
click at [1001, 275] on select "Select Size S M L XL XXL 3XL XS" at bounding box center [1063, 275] width 240 height 37
click at [943, 257] on select "Select Size S M L XL XXL 3XL XS" at bounding box center [1063, 275] width 240 height 37
click at [1034, 268] on select "Select Size S M L XL XXL 3XL XS" at bounding box center [1063, 275] width 240 height 37
click at [943, 257] on select "Select Size S M L XL XXL 3XL XS" at bounding box center [1063, 275] width 240 height 37
click at [1002, 278] on select "Select Size S M L XL XXL 3XL XS" at bounding box center [1063, 275] width 240 height 37
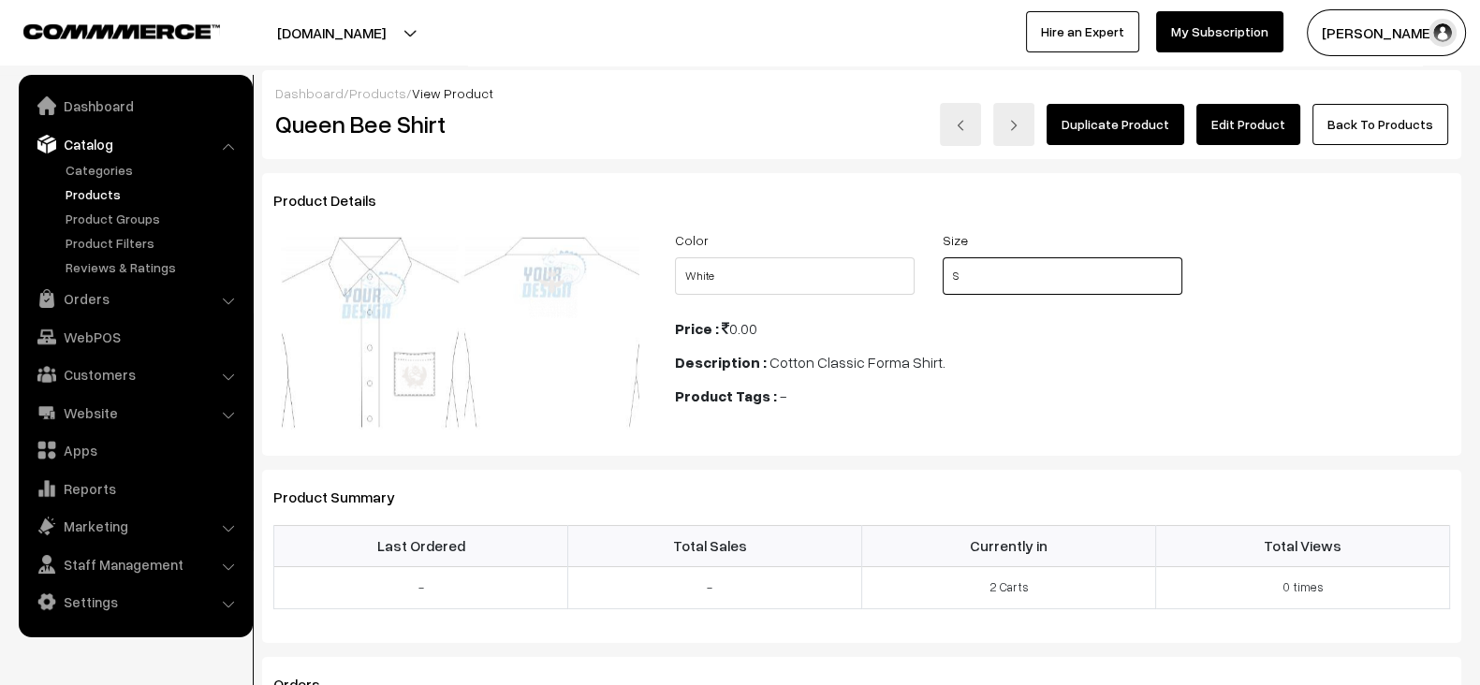
click at [943, 257] on select "Select Size S M L XL XXL 3XL XS" at bounding box center [1063, 275] width 240 height 37
click at [945, 405] on div "Product Tags : -" at bounding box center [1062, 396] width 775 height 22
click at [910, 503] on h3 "Product Summary" at bounding box center [861, 498] width 1176 height 18
click at [880, 277] on select "Select Color White" at bounding box center [795, 275] width 240 height 37
click at [675, 257] on select "Select Color White" at bounding box center [795, 275] width 240 height 37
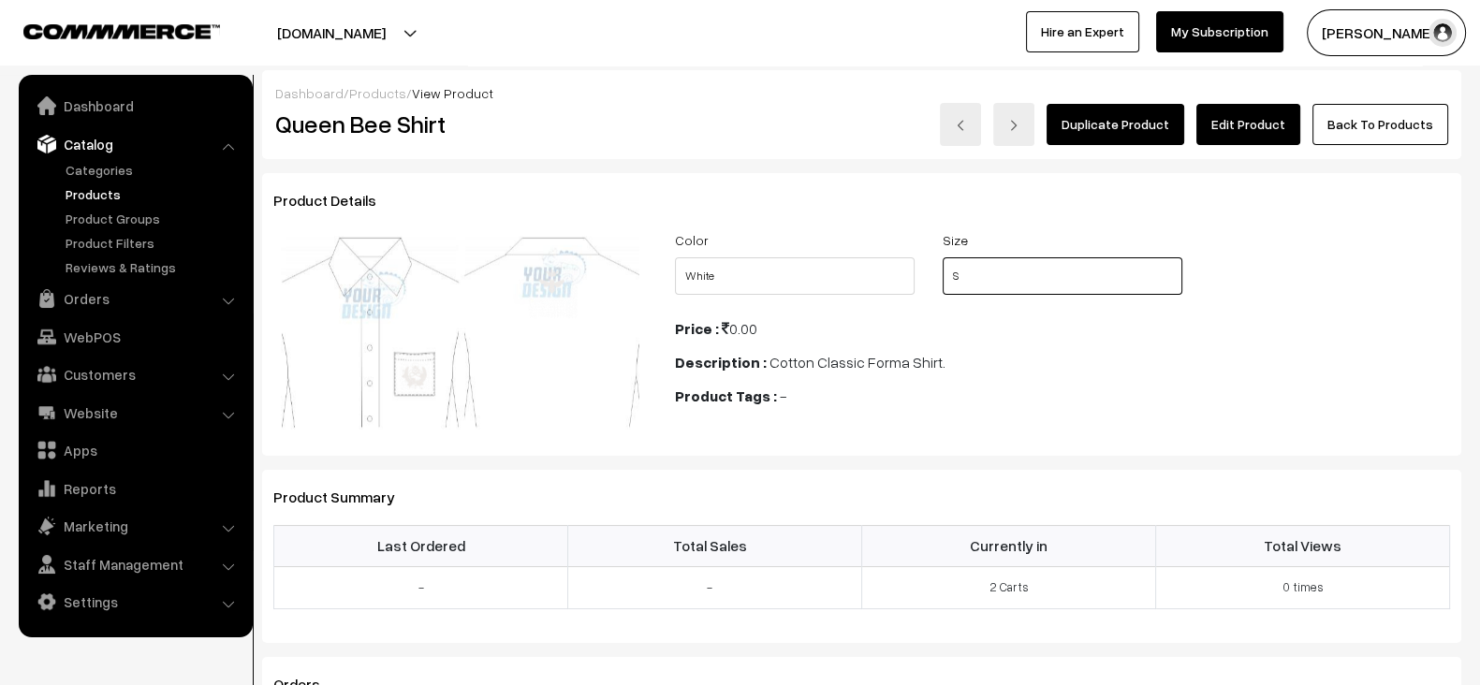
click at [979, 274] on select "Select Size S M L XL XXL 3XL XS" at bounding box center [1063, 275] width 240 height 37
click at [943, 257] on select "Select Size S M L XL XXL 3XL XS" at bounding box center [1063, 275] width 240 height 37
click at [841, 285] on select "Select Color White" at bounding box center [795, 275] width 240 height 37
click at [675, 257] on select "Select Color White" at bounding box center [795, 275] width 240 height 37
click at [965, 274] on select "Select Size S M L XL XXL 3XL XS" at bounding box center [1063, 275] width 240 height 37
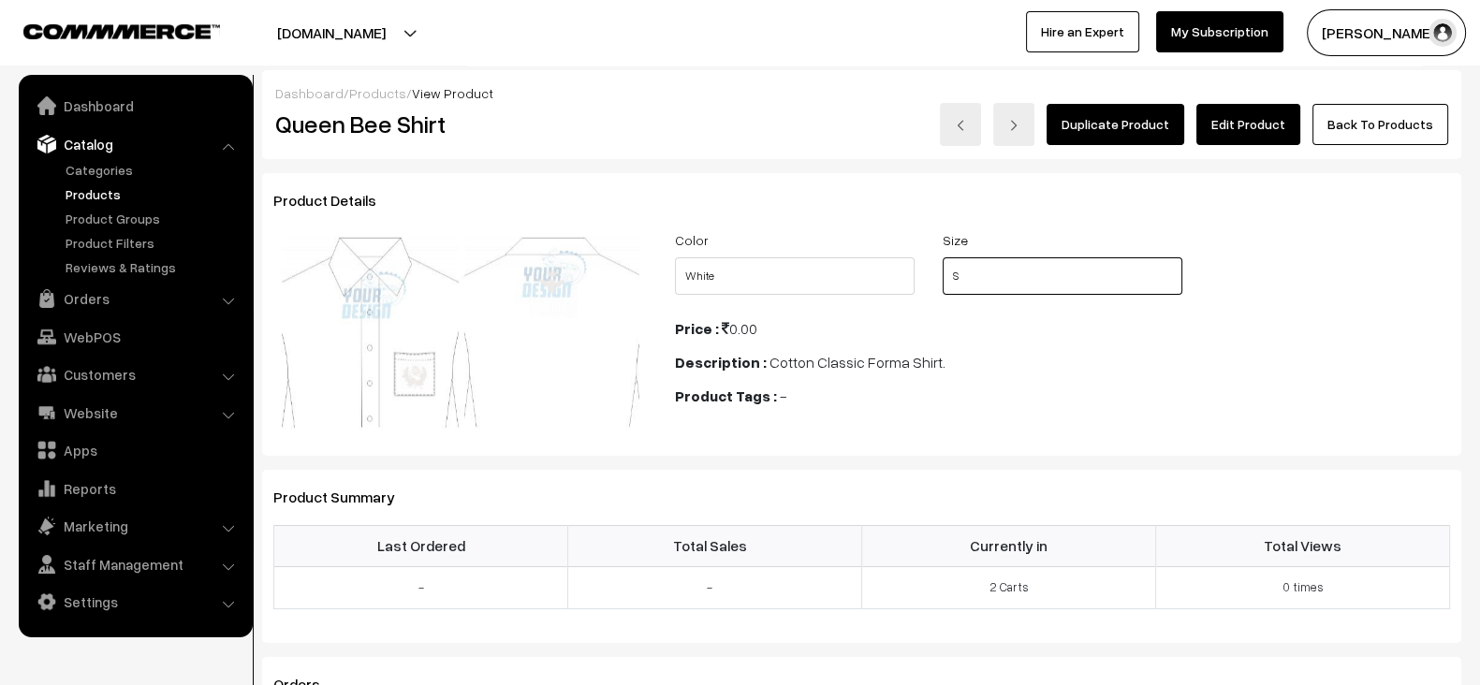
click at [943, 257] on select "Select Size S M L XL XXL 3XL XS" at bounding box center [1063, 275] width 240 height 37
click at [1011, 351] on div "Description : Cotton Classic Forma Shirt." at bounding box center [1062, 362] width 775 height 22
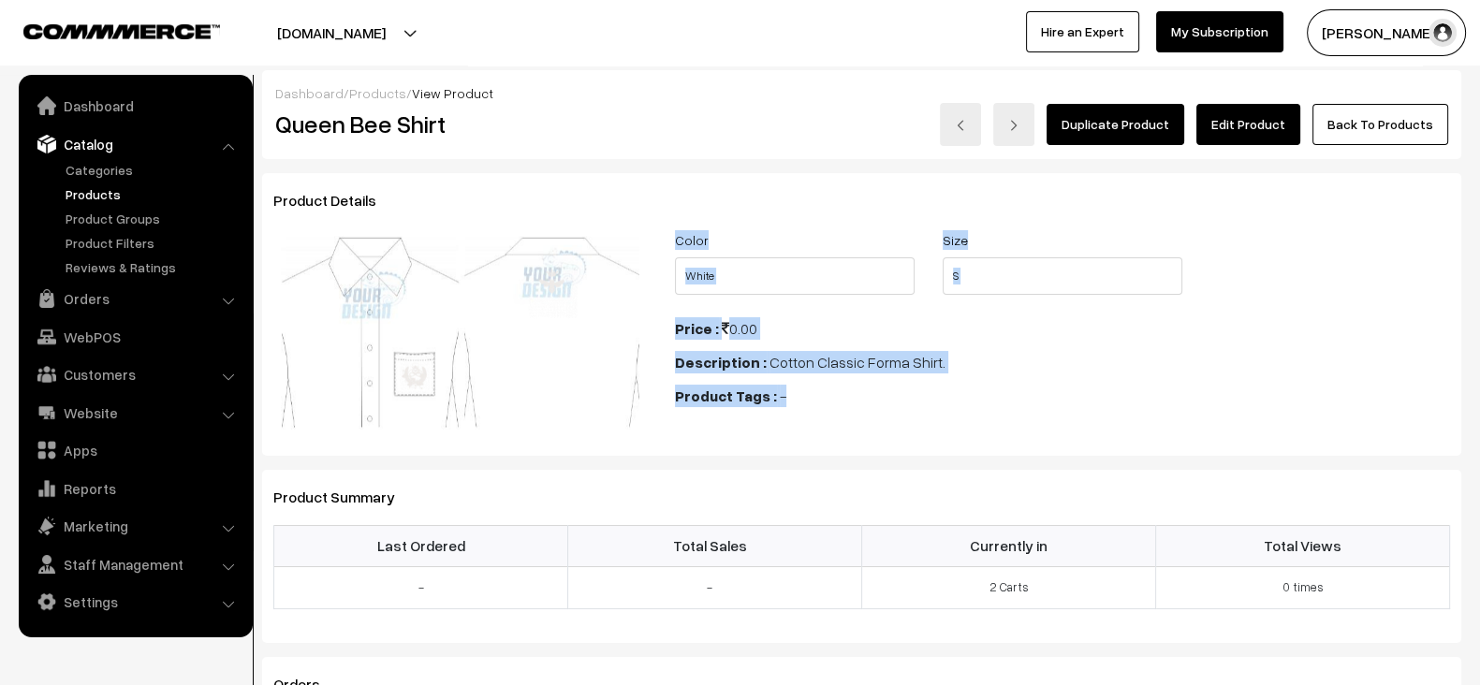
drag, startPoint x: 841, startPoint y: 418, endPoint x: 664, endPoint y: 230, distance: 258.9
click at [664, 230] on div "Color Select Color White Size Select Size S M L XL XXL 3XL XS Price :" at bounding box center [1062, 332] width 803 height 209
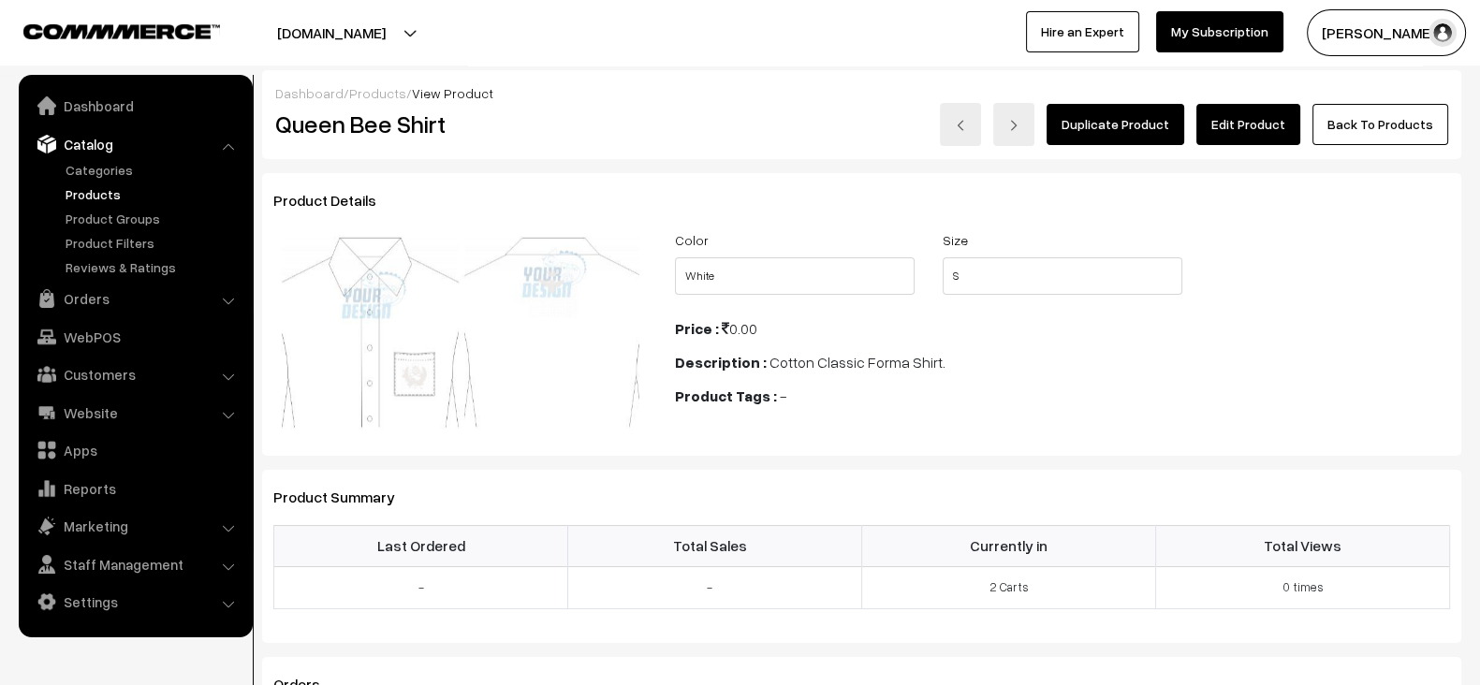
click at [664, 230] on div "Color Select Color White" at bounding box center [795, 261] width 268 height 66
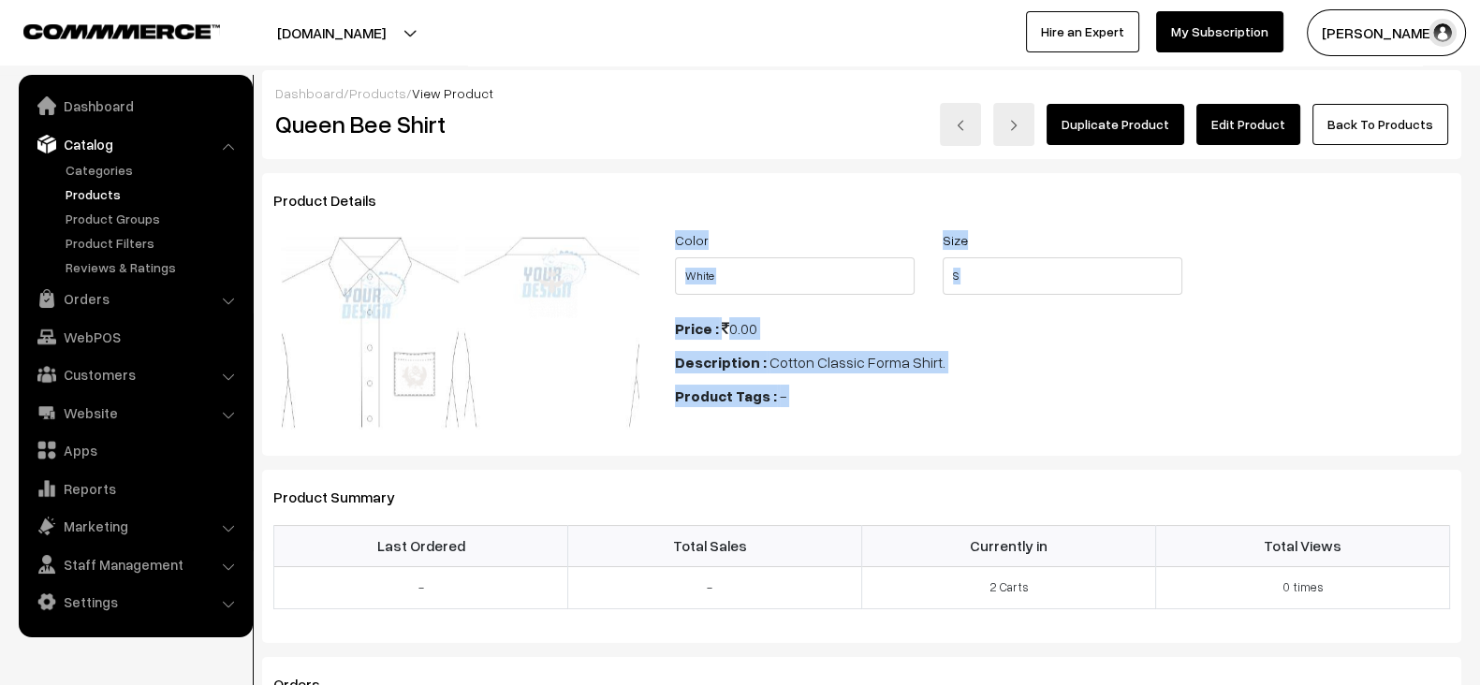
drag, startPoint x: 664, startPoint y: 230, endPoint x: 801, endPoint y: 395, distance: 214.6
click at [801, 395] on div "Color Select Color White Size Select Size S M L XL XXL 3XL XS Price :" at bounding box center [1062, 332] width 803 height 209
click at [801, 395] on div "Product Tags : -" at bounding box center [1062, 396] width 775 height 22
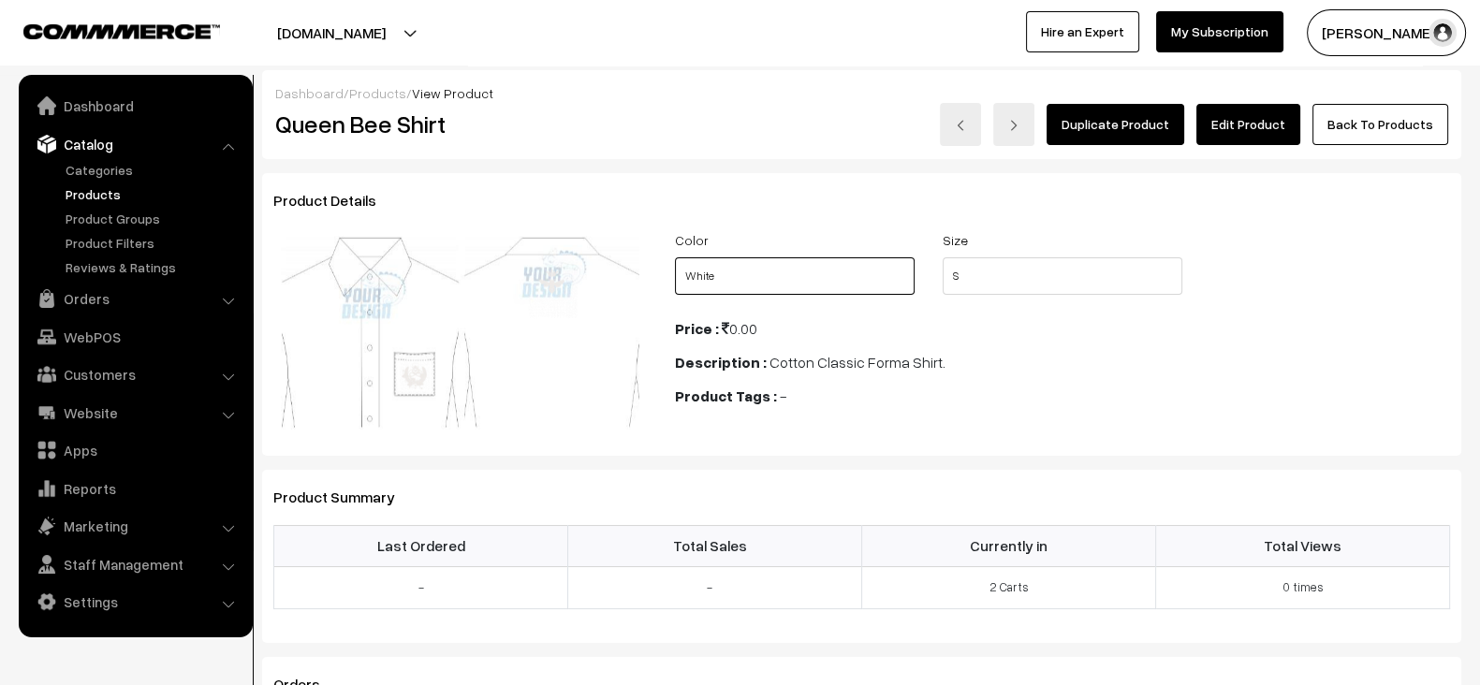
click at [830, 266] on select "Select Color White" at bounding box center [795, 275] width 240 height 37
click at [675, 257] on select "Select Color White" at bounding box center [795, 275] width 240 height 37
click at [1025, 270] on select "Select Size S M L XL XXL 3XL XS" at bounding box center [1063, 275] width 240 height 37
click at [943, 257] on select "Select Size S M L XL XXL 3XL XS" at bounding box center [1063, 275] width 240 height 37
click at [1025, 270] on select "Select Size S M L XL XXL 3XL XS" at bounding box center [1063, 275] width 240 height 37
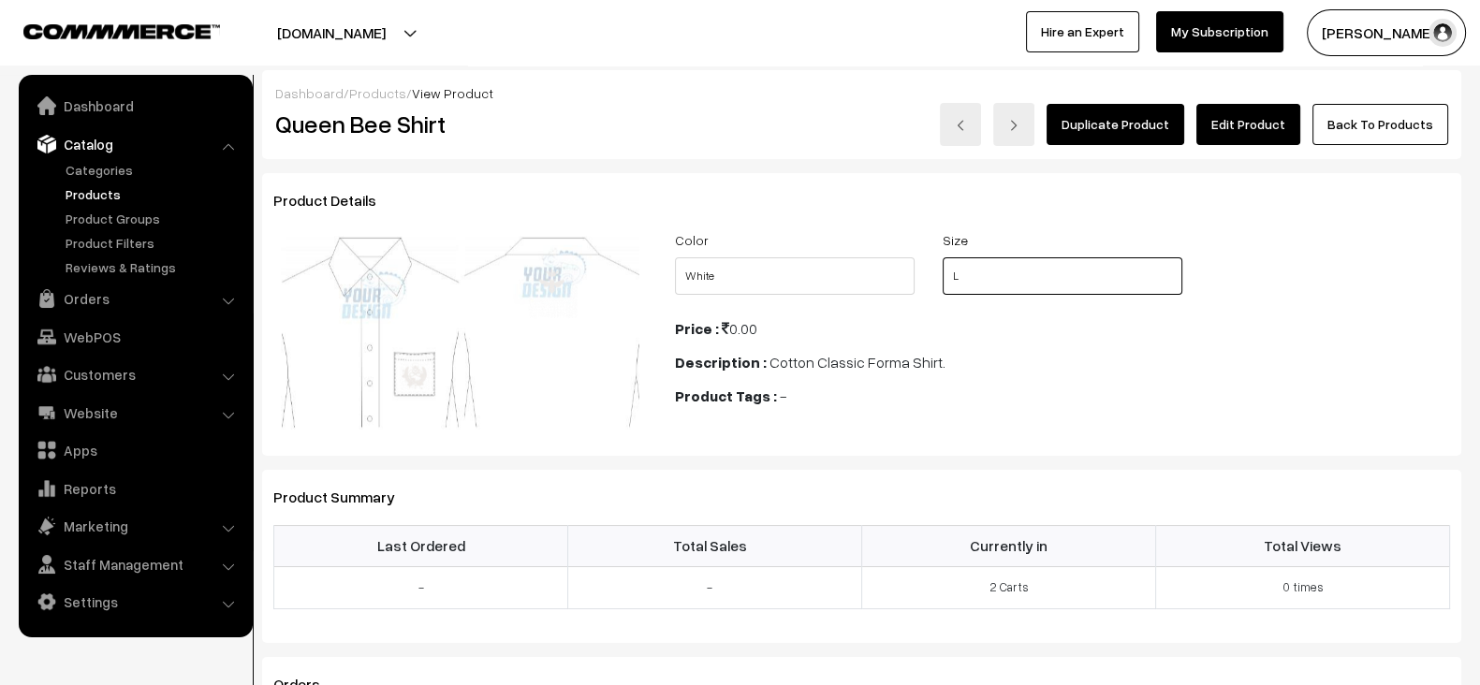
click at [943, 257] on select "Select Size S M L XL XXL 3XL XS" at bounding box center [1063, 275] width 240 height 37
click at [1025, 270] on select "Select Size S M L XL XXL 3XL XS" at bounding box center [1063, 275] width 240 height 37
select select "QBS1_YD4"
click at [943, 257] on select "Select Size S M L XL XXL 3XL XS" at bounding box center [1063, 275] width 240 height 37
click at [959, 445] on div "Product Details Previous Next Previous Next" at bounding box center [861, 314] width 1199 height 283
